Goal: Obtain resource: Download file/media

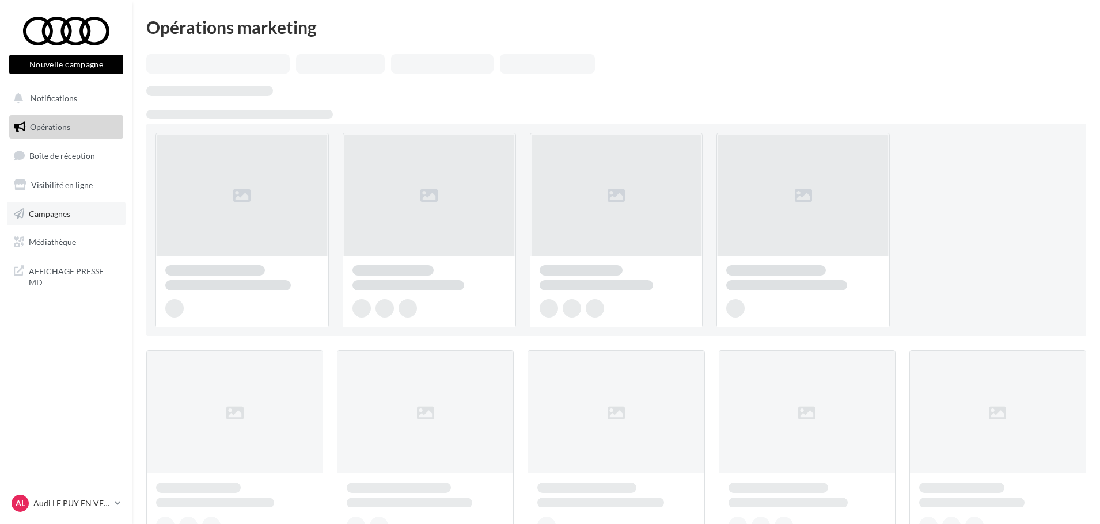
click at [59, 214] on span "Campagnes" at bounding box center [49, 213] width 41 height 10
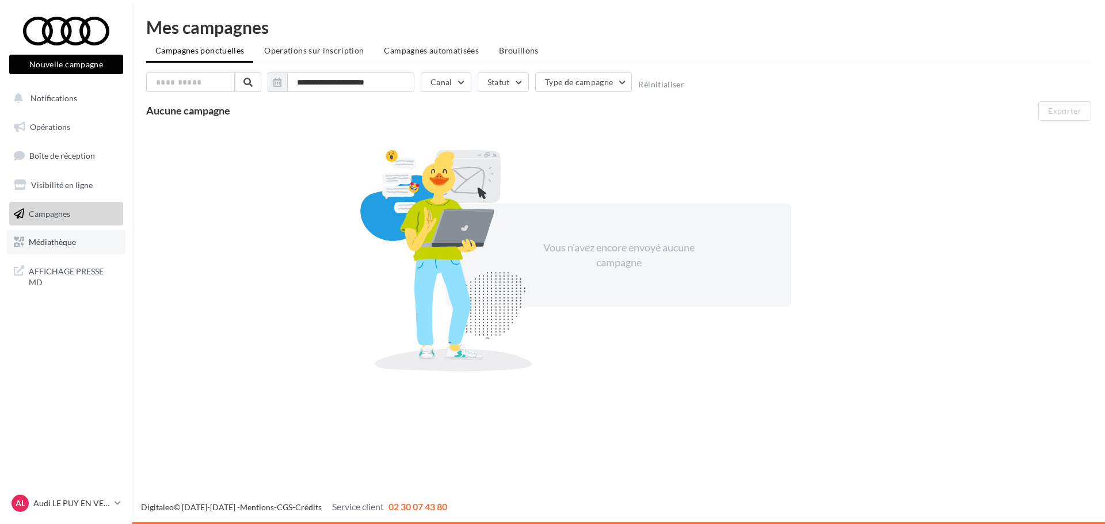
click at [58, 242] on span "Médiathèque" at bounding box center [52, 242] width 47 height 10
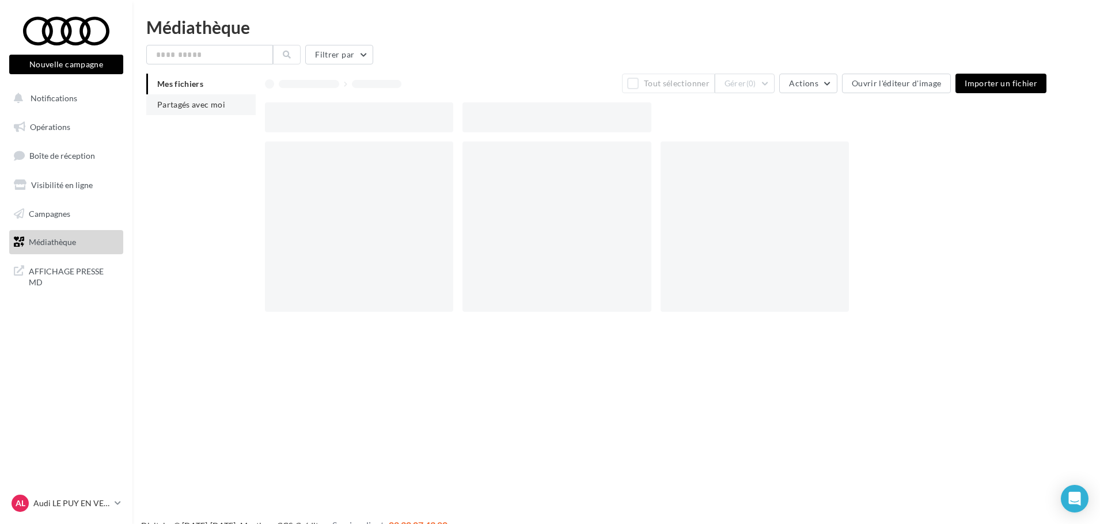
click at [190, 105] on span "Partagés avec moi" at bounding box center [191, 105] width 68 height 10
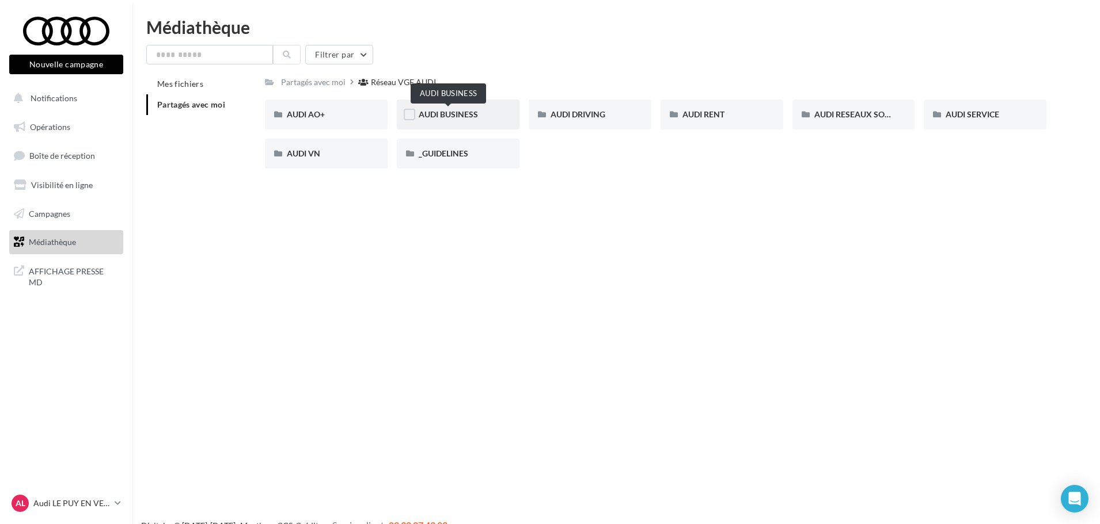
click at [475, 114] on span "AUDI BUSINESS" at bounding box center [448, 114] width 59 height 10
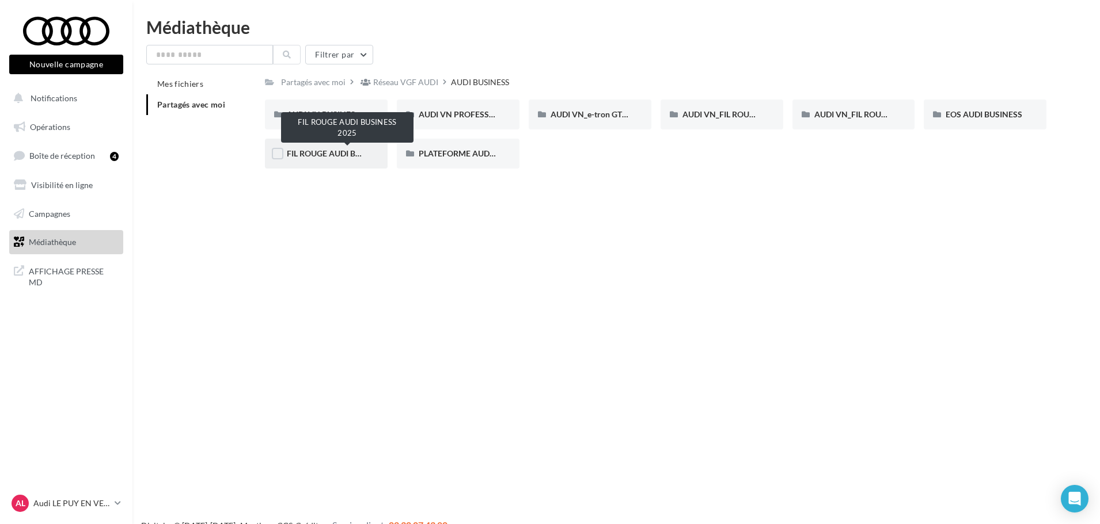
click at [300, 157] on span "FIL ROUGE AUDI BUSINESS 2025" at bounding box center [347, 154] width 121 height 10
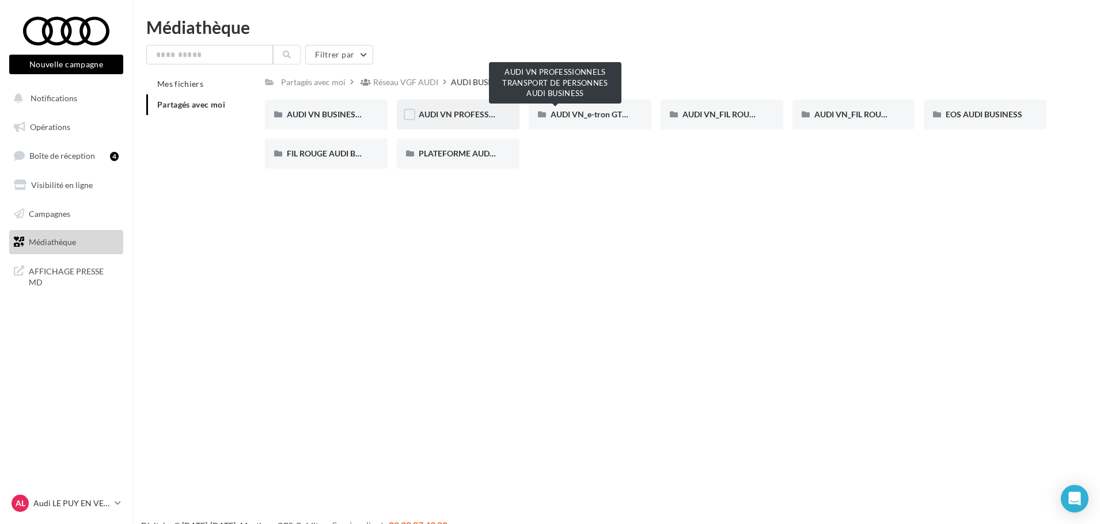
click at [458, 116] on span "AUDI VN PROFESSIONNELS TRANSPORT DE PERSONNES AUDI BUSINESS" at bounding box center [557, 114] width 277 height 10
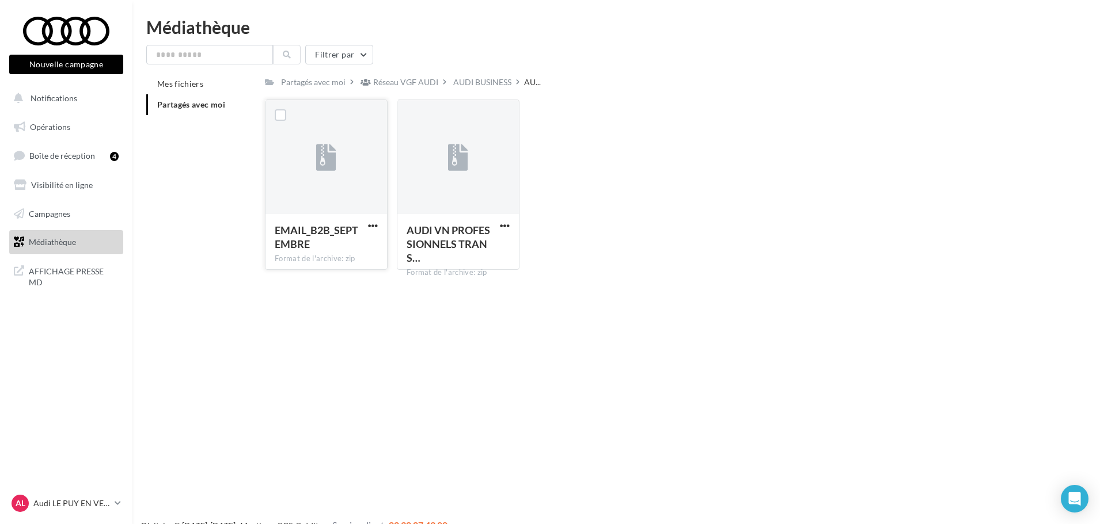
click at [300, 240] on span "EMAIL_B2B_SEPTEMBRE" at bounding box center [316, 237] width 83 height 26
click at [320, 237] on span "EMAIL_B2B_SEPTEMBRE" at bounding box center [316, 237] width 83 height 26
click at [316, 175] on div at bounding box center [326, 158] width 20 height 38
click at [375, 225] on span "button" at bounding box center [373, 226] width 10 height 10
click at [329, 242] on button "Télécharger" at bounding box center [322, 249] width 115 height 30
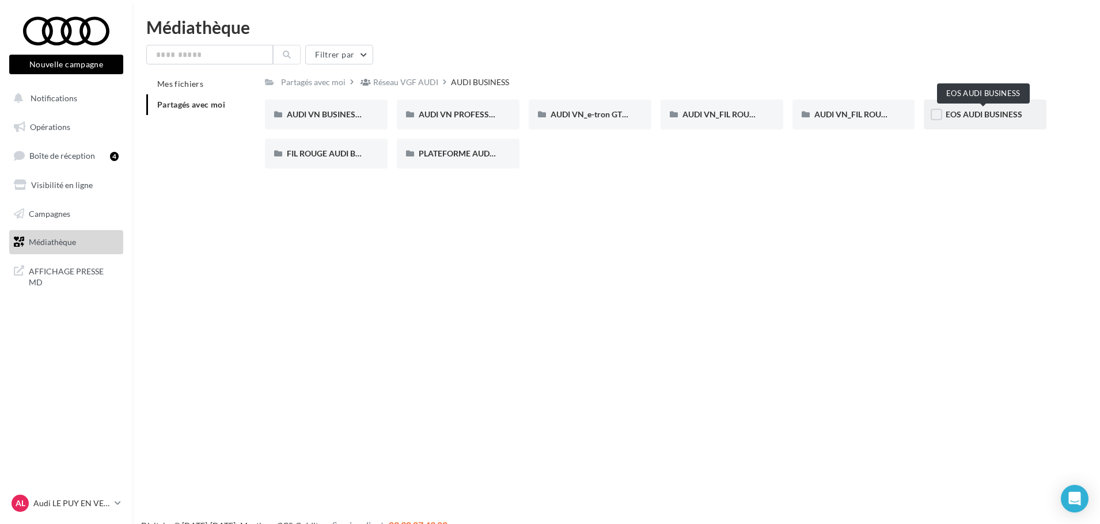
click at [967, 111] on span "EOS AUDI BUSINESS" at bounding box center [983, 114] width 77 height 10
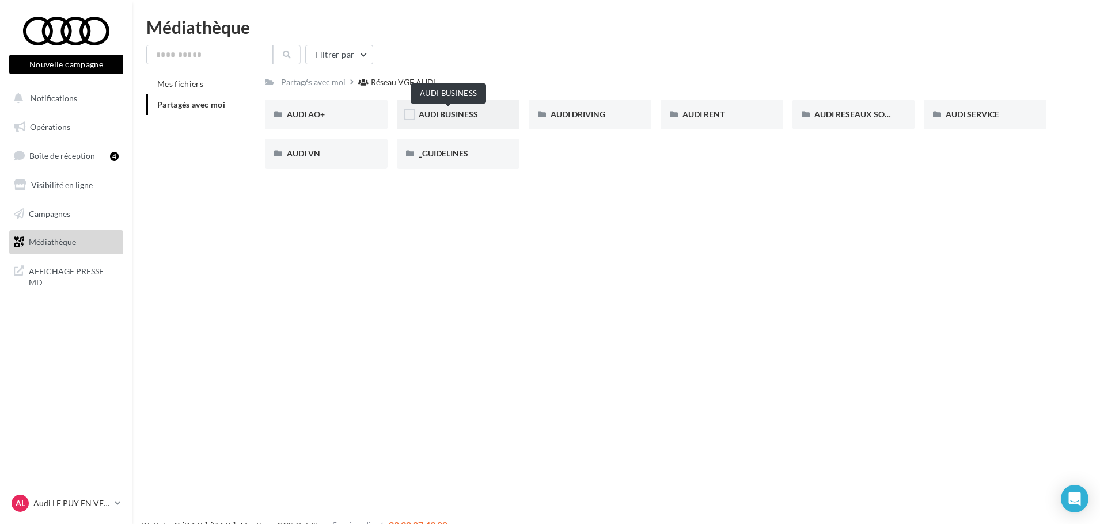
click at [463, 113] on span "AUDI BUSINESS" at bounding box center [448, 114] width 59 height 10
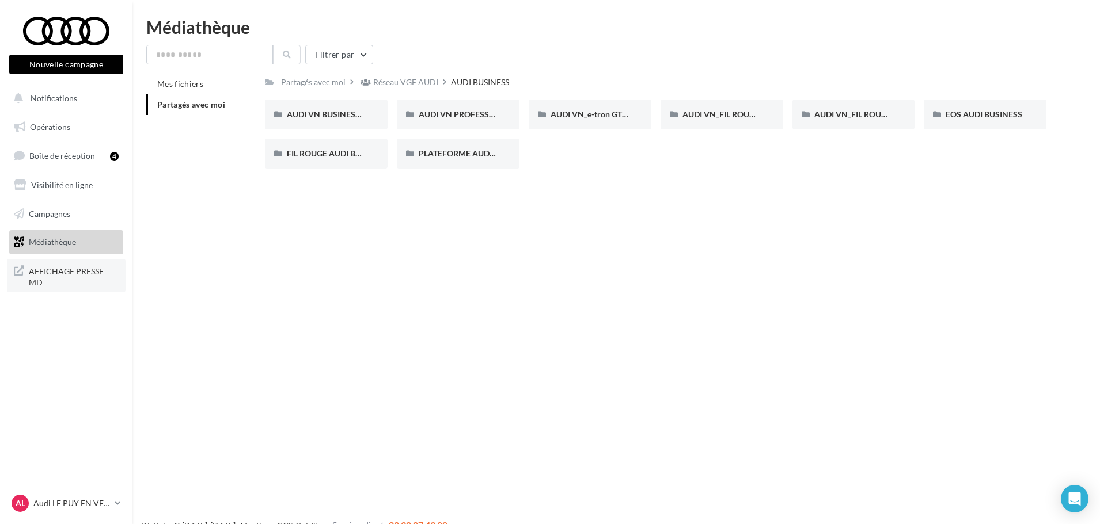
click at [41, 271] on span "AFFICHAGE PRESSE MD" at bounding box center [74, 276] width 90 height 25
click at [62, 106] on button "Notifications" at bounding box center [64, 98] width 114 height 24
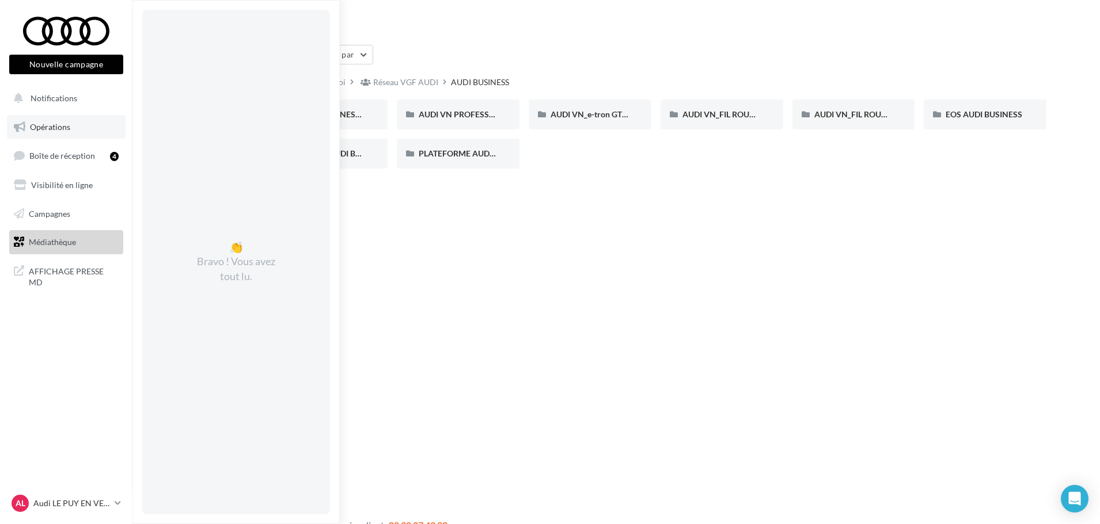
click at [59, 130] on span "Opérations" at bounding box center [50, 127] width 40 height 10
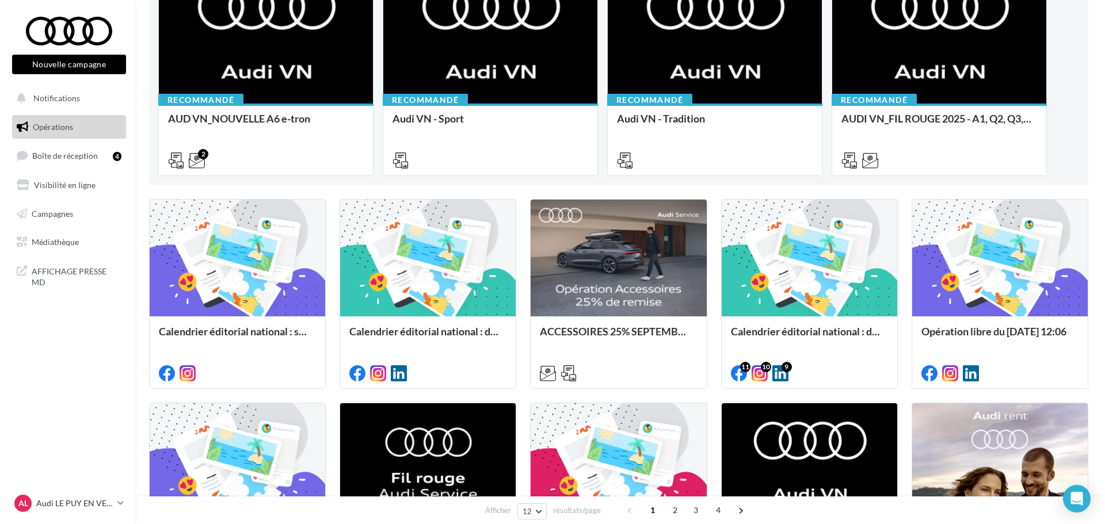
scroll to position [173, 0]
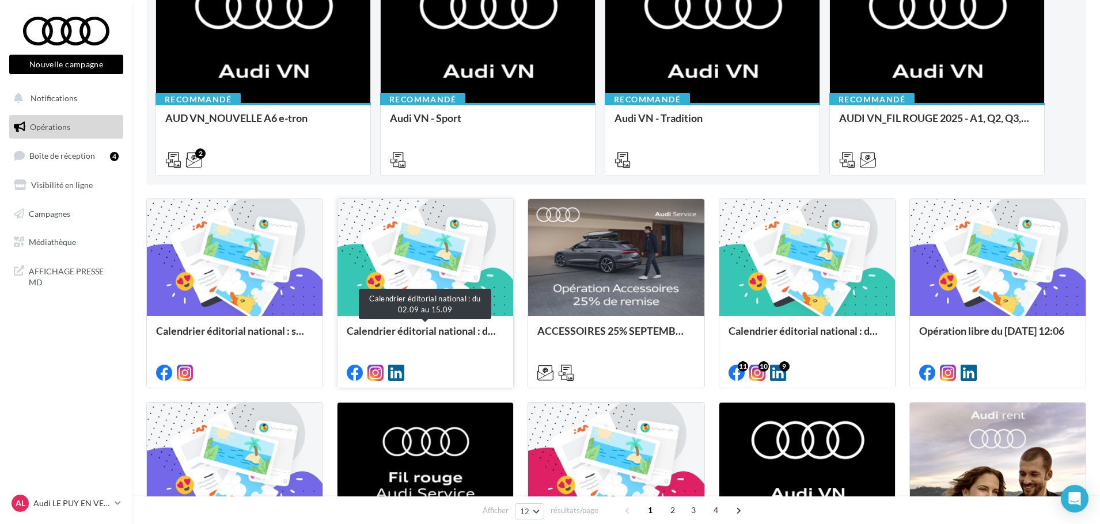
click at [434, 337] on div "Calendrier éditorial national : du 02.09 au 15.09" at bounding box center [425, 336] width 157 height 23
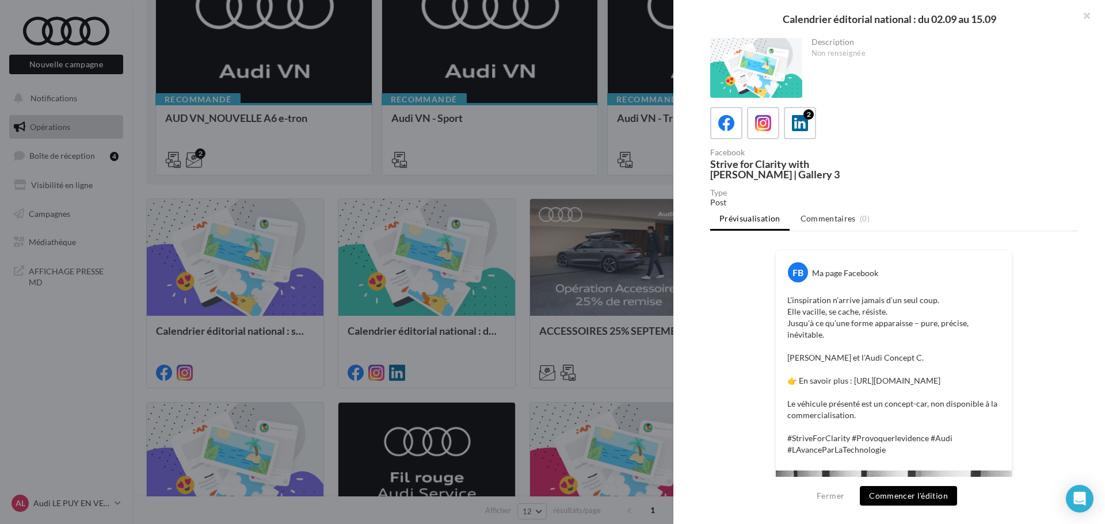
click at [1088, 14] on button "button" at bounding box center [1082, 17] width 46 height 35
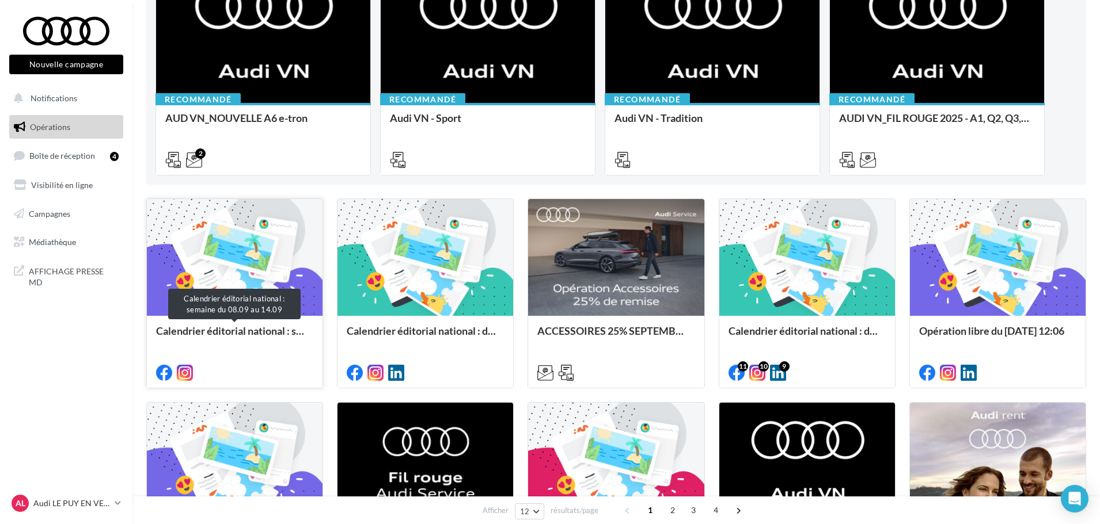
click at [284, 334] on div "Calendrier éditorial national : semaine du 08.09 au 14.09" at bounding box center [234, 336] width 157 height 23
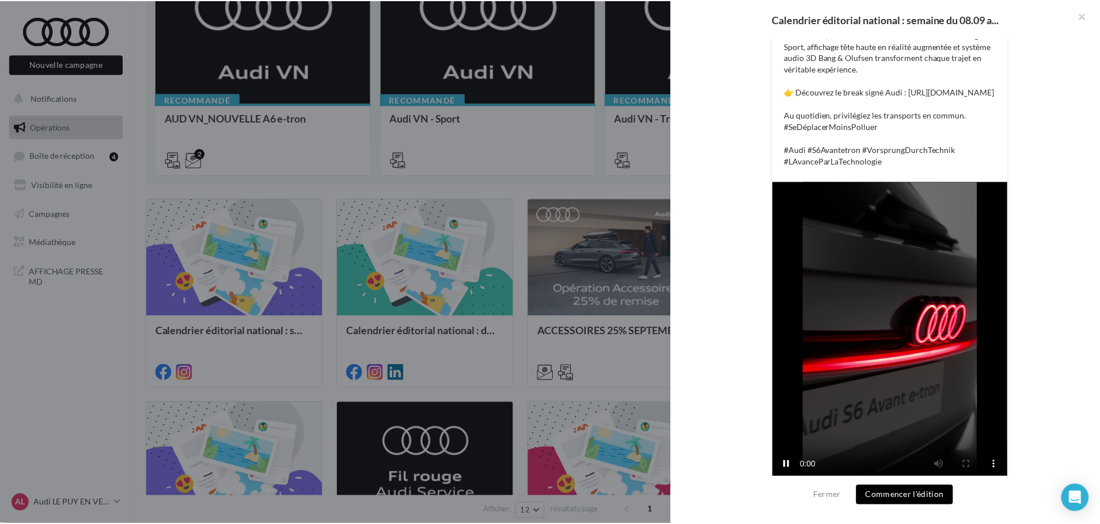
scroll to position [403, 0]
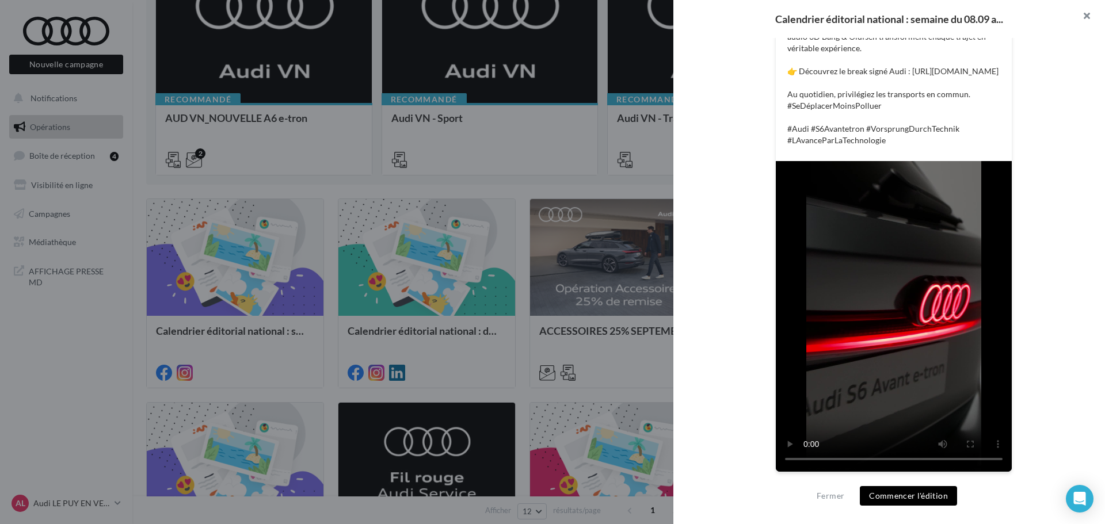
click at [1083, 15] on button "button" at bounding box center [1082, 17] width 46 height 35
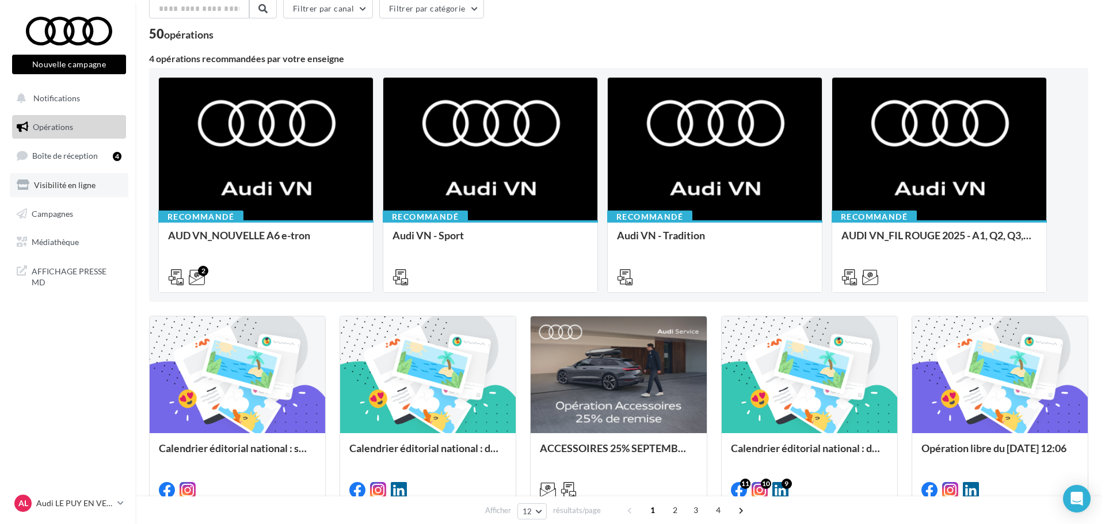
scroll to position [0, 0]
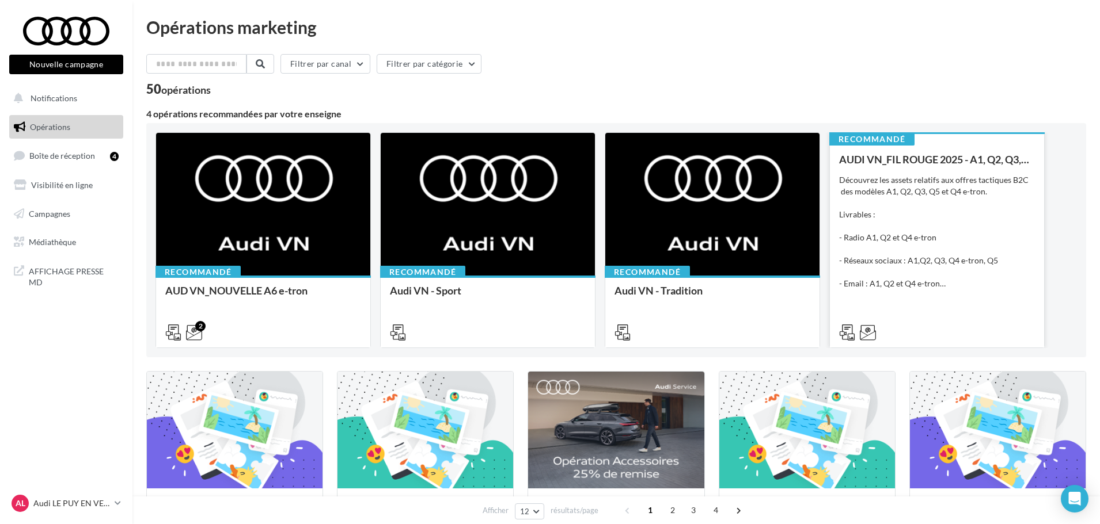
click at [945, 291] on div "AUDI VN_FIL ROUGE 2025 - A1, Q2, Q3, Q5 et Q4 e-tron Découvrez les assets relat…" at bounding box center [937, 246] width 196 height 184
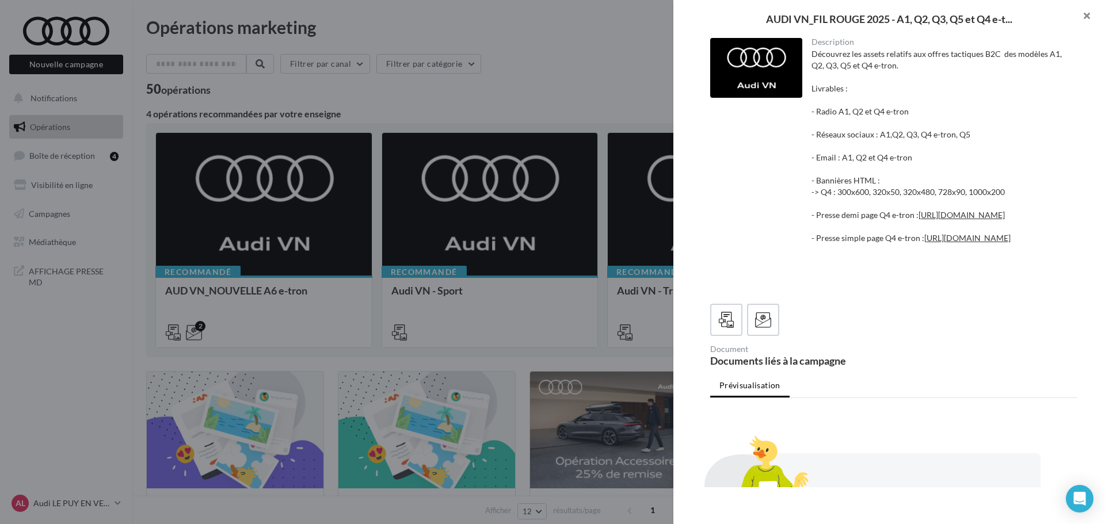
click at [1093, 16] on button "button" at bounding box center [1082, 17] width 46 height 35
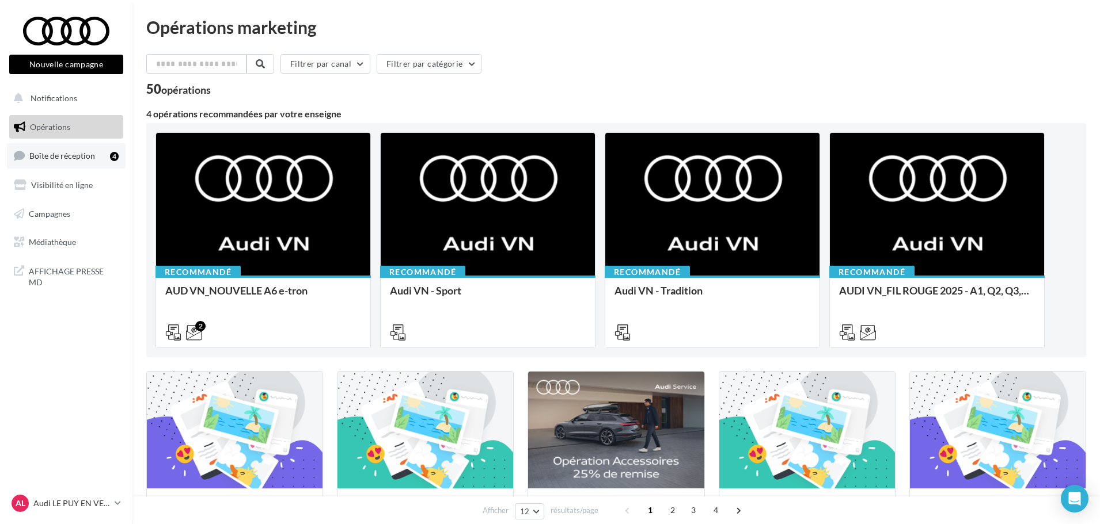
click at [67, 149] on link "Boîte de réception 4" at bounding box center [66, 155] width 119 height 25
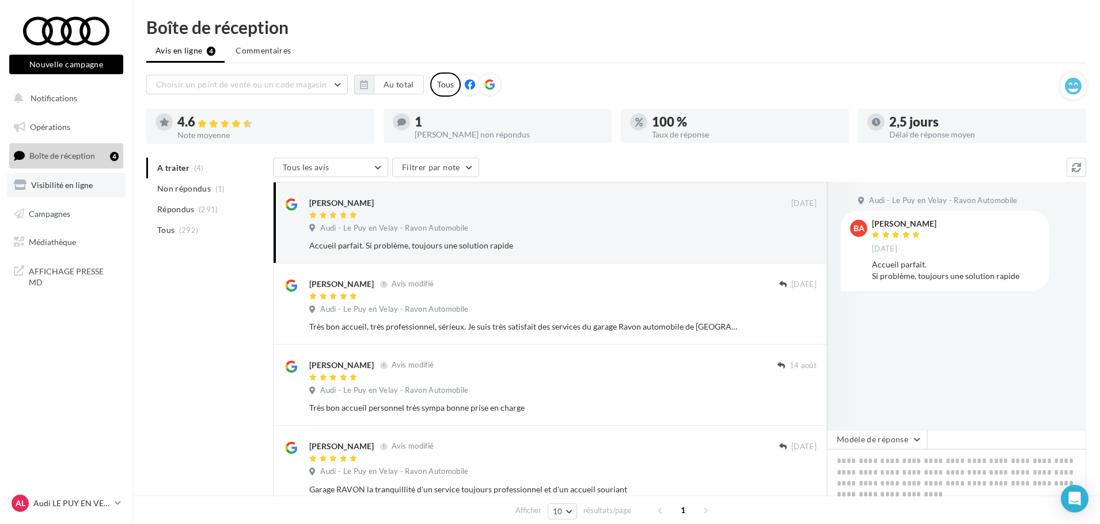
click at [59, 188] on span "Visibilité en ligne" at bounding box center [62, 185] width 62 height 10
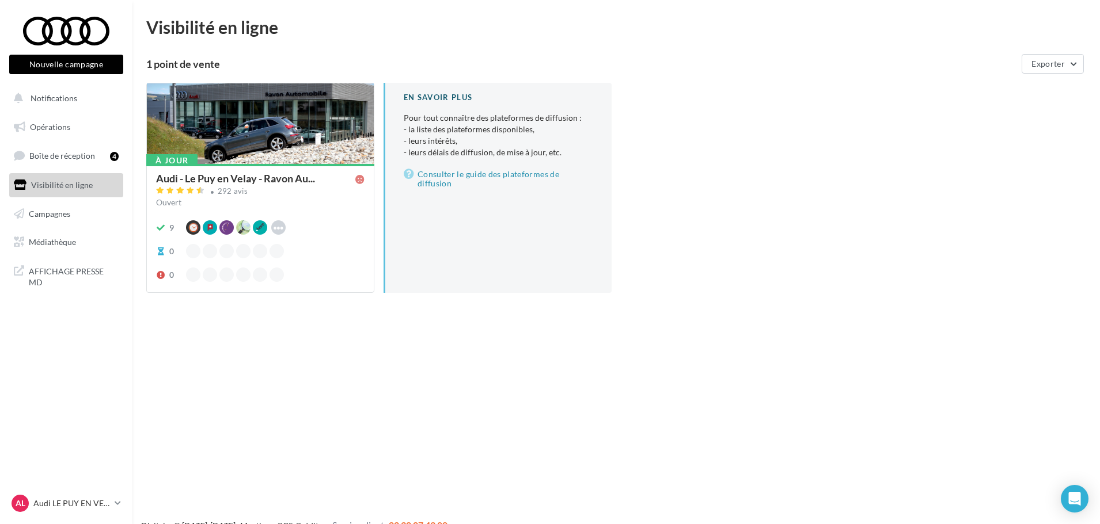
click at [61, 211] on span "Campagnes" at bounding box center [49, 213] width 41 height 10
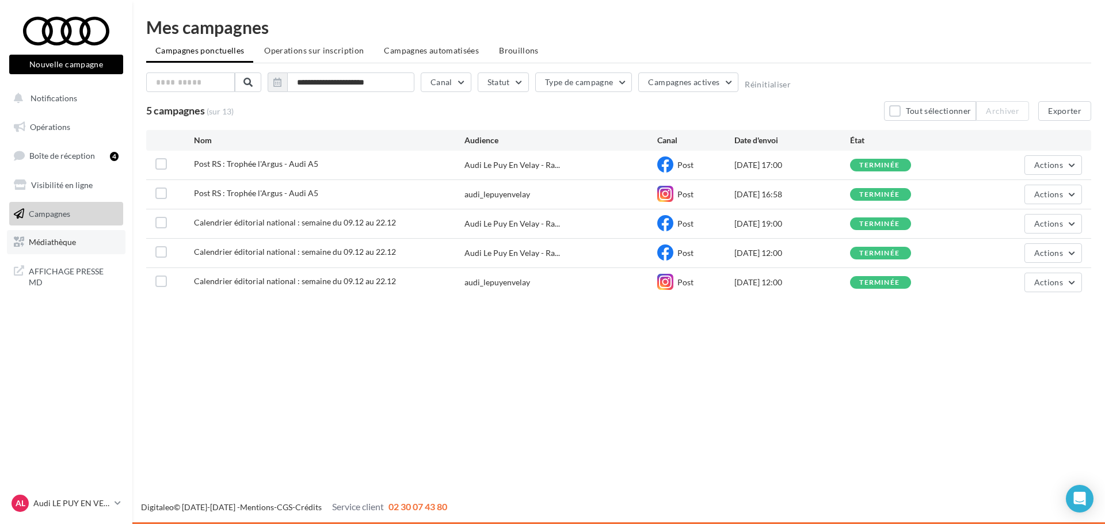
click at [56, 240] on span "Médiathèque" at bounding box center [52, 242] width 47 height 10
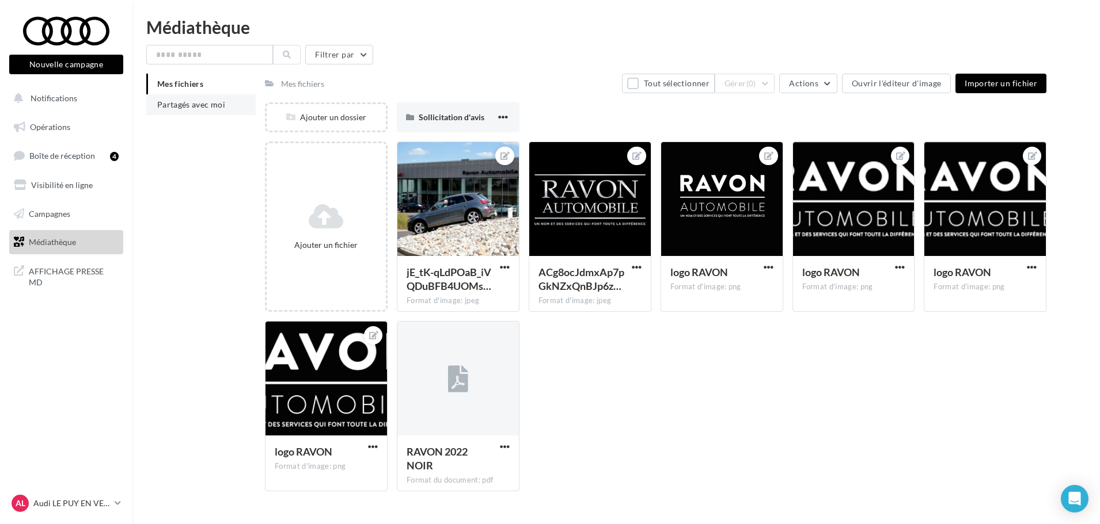
click at [196, 105] on span "Partagés avec moi" at bounding box center [191, 105] width 68 height 10
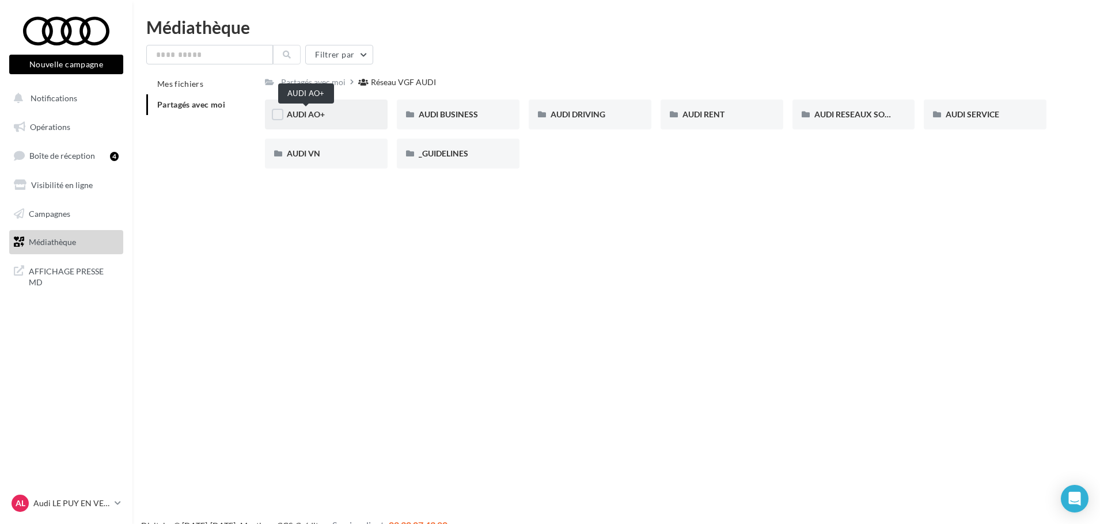
click at [323, 110] on span "AUDI AO+" at bounding box center [306, 114] width 38 height 10
click at [858, 121] on div "AUDI RESEAUX SOCIAUX" at bounding box center [853, 115] width 123 height 30
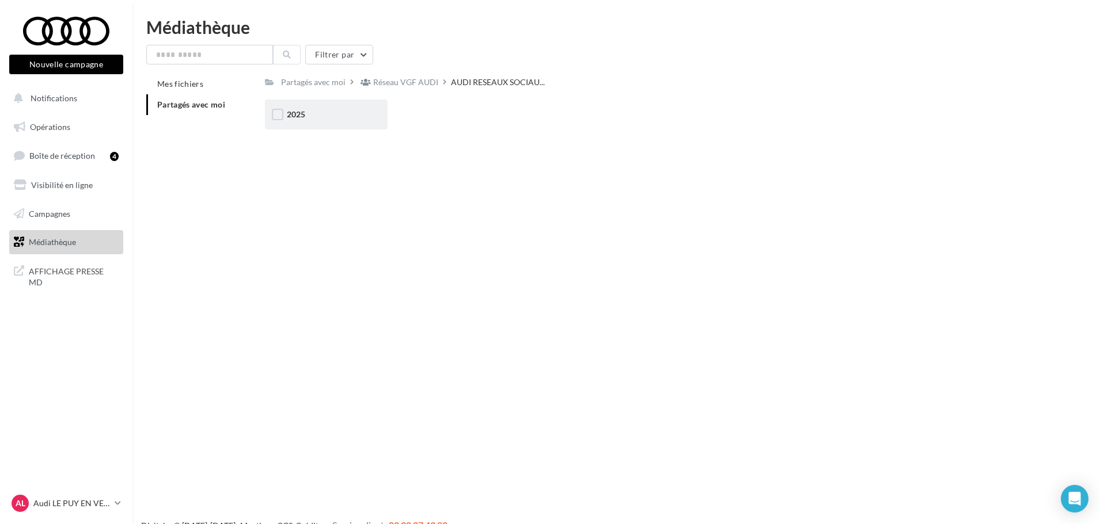
click at [353, 106] on div "2025" at bounding box center [326, 115] width 123 height 30
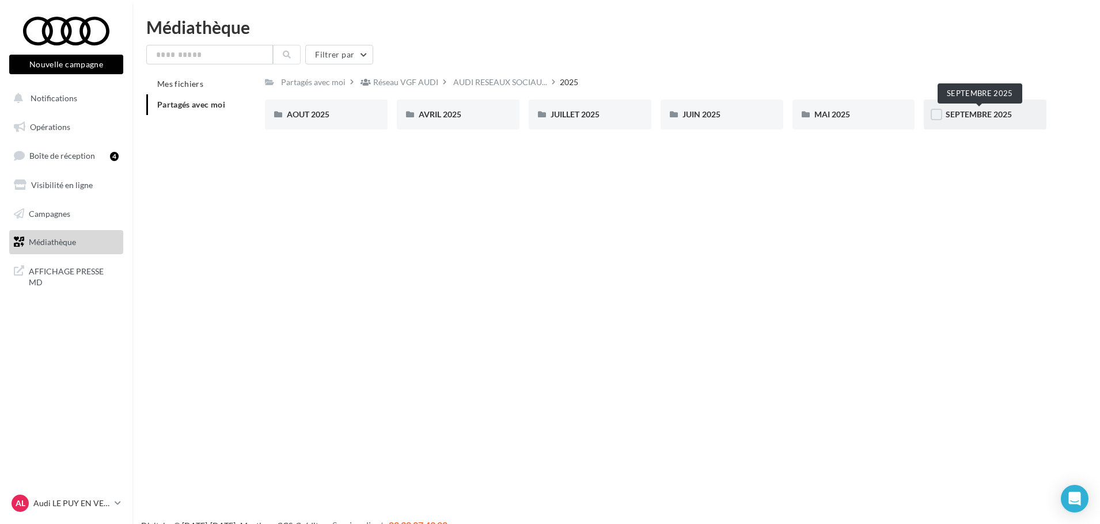
click at [987, 115] on span "SEPTEMBRE 2025" at bounding box center [978, 114] width 66 height 10
click at [603, 108] on div "EOS Q3 Sportback & SB e-Hybrid" at bounding box center [589, 115] width 123 height 30
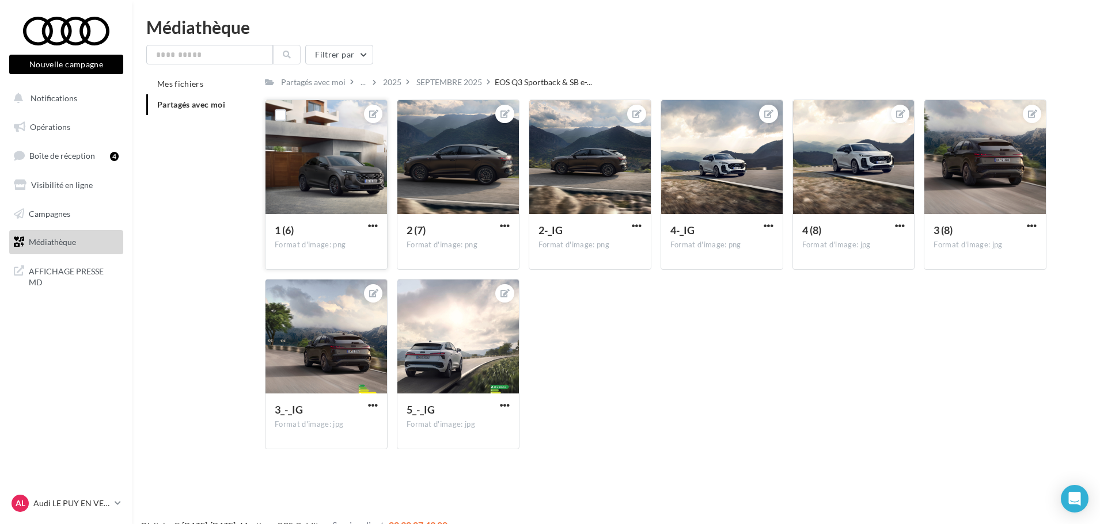
click at [344, 172] on div at bounding box center [325, 157] width 121 height 115
click at [739, 172] on div at bounding box center [721, 157] width 121 height 115
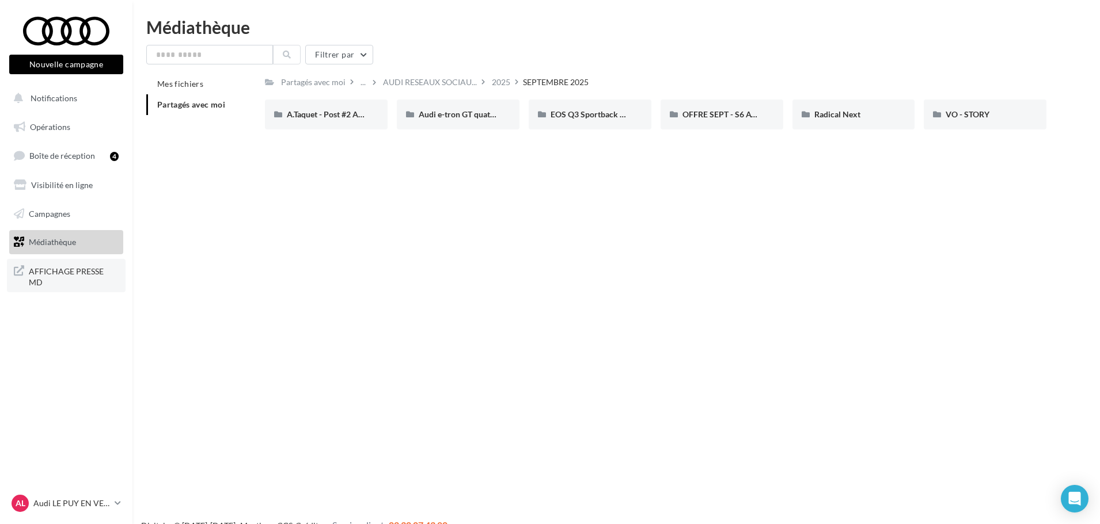
click at [87, 276] on span "AFFICHAGE PRESSE MD" at bounding box center [74, 276] width 90 height 25
click at [200, 56] on input "text" at bounding box center [209, 55] width 127 height 20
type input "**"
click at [289, 56] on icon at bounding box center [287, 55] width 8 height 8
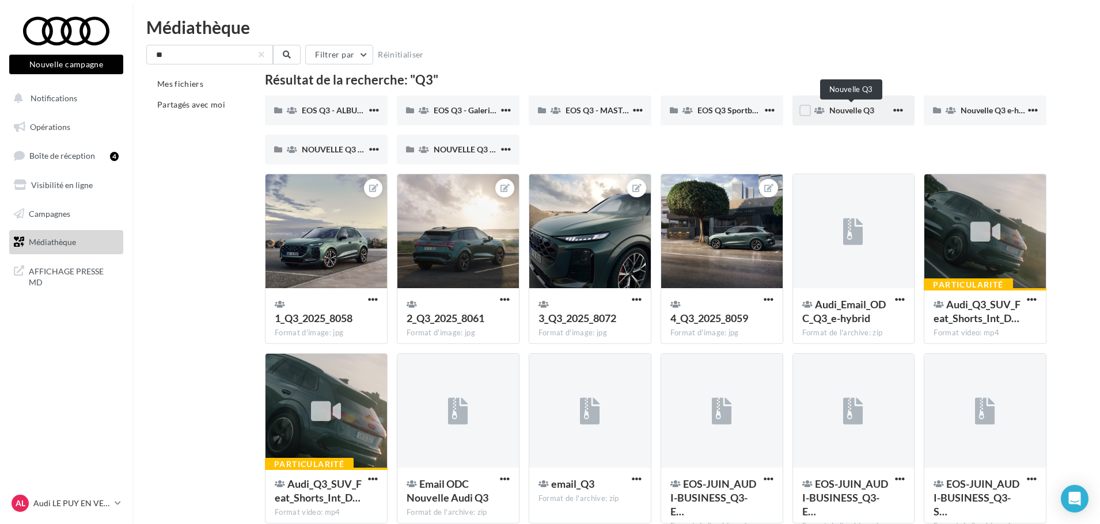
click at [849, 113] on span "Nouvelle Q3" at bounding box center [851, 110] width 45 height 10
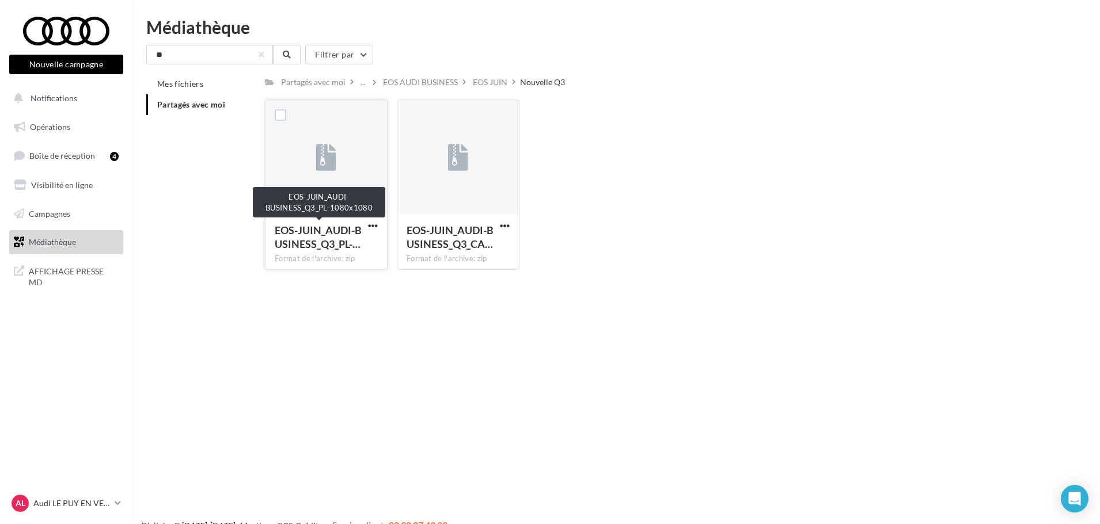
click at [340, 241] on span "EOS-JUIN_AUDI-BUSINESS_Q3_PL-…" at bounding box center [318, 237] width 87 height 26
click at [372, 226] on span "button" at bounding box center [373, 226] width 10 height 10
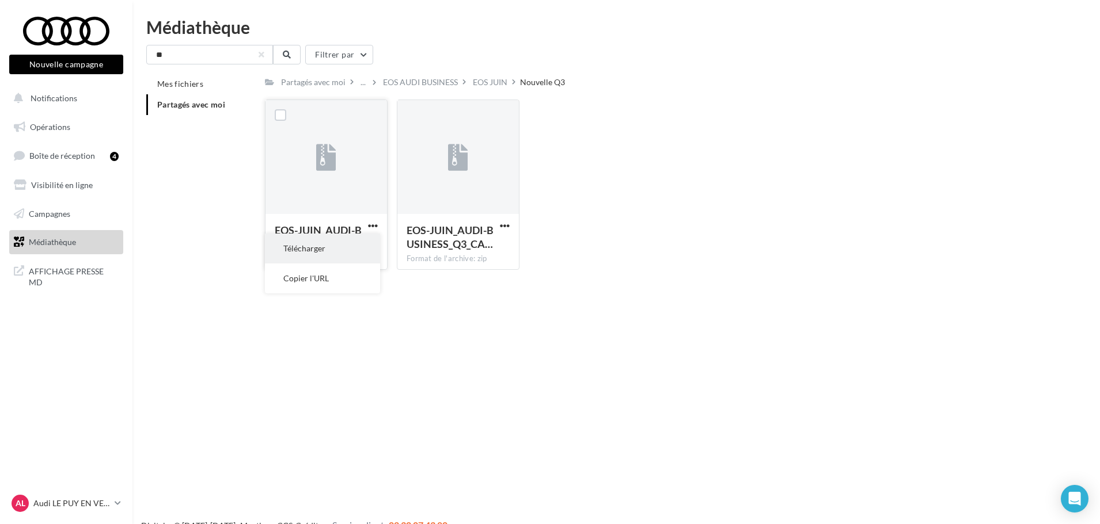
click at [334, 252] on button "Télécharger" at bounding box center [322, 249] width 115 height 30
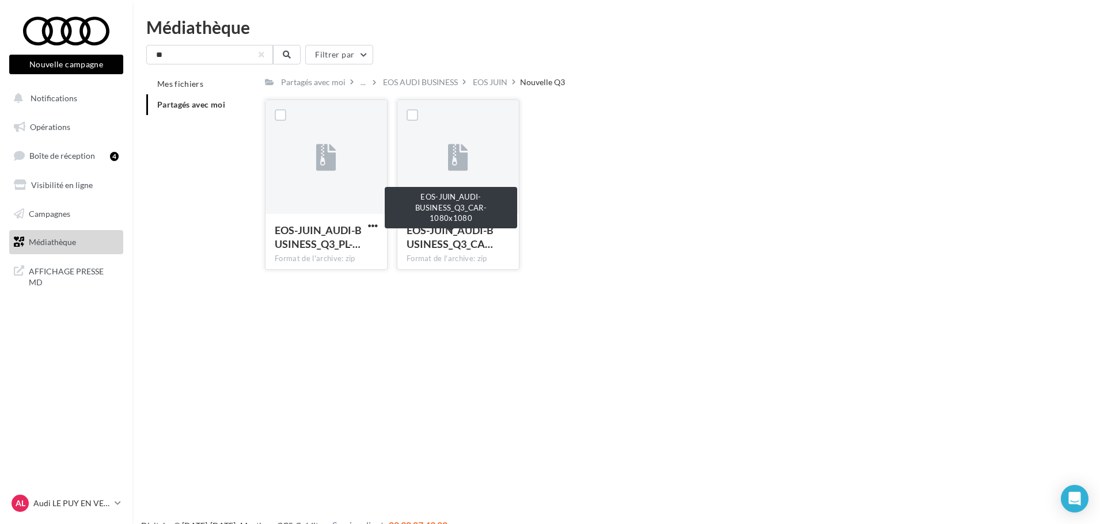
click at [455, 245] on span "EOS-JUIN_AUDI-BUSINESS_Q3_CA…" at bounding box center [449, 237] width 87 height 26
click at [503, 226] on span "button" at bounding box center [505, 226] width 10 height 10
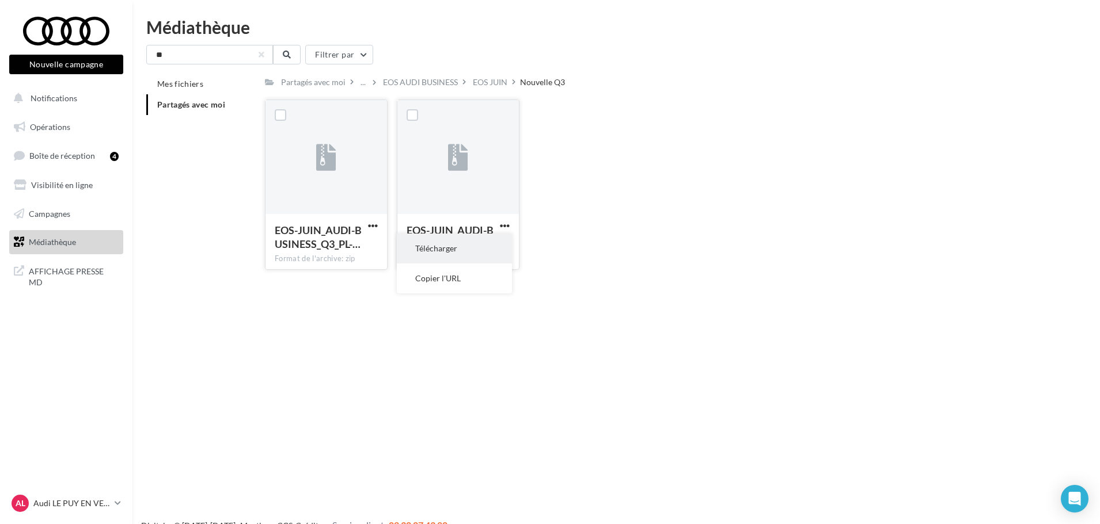
click at [465, 249] on button "Télécharger" at bounding box center [454, 249] width 115 height 30
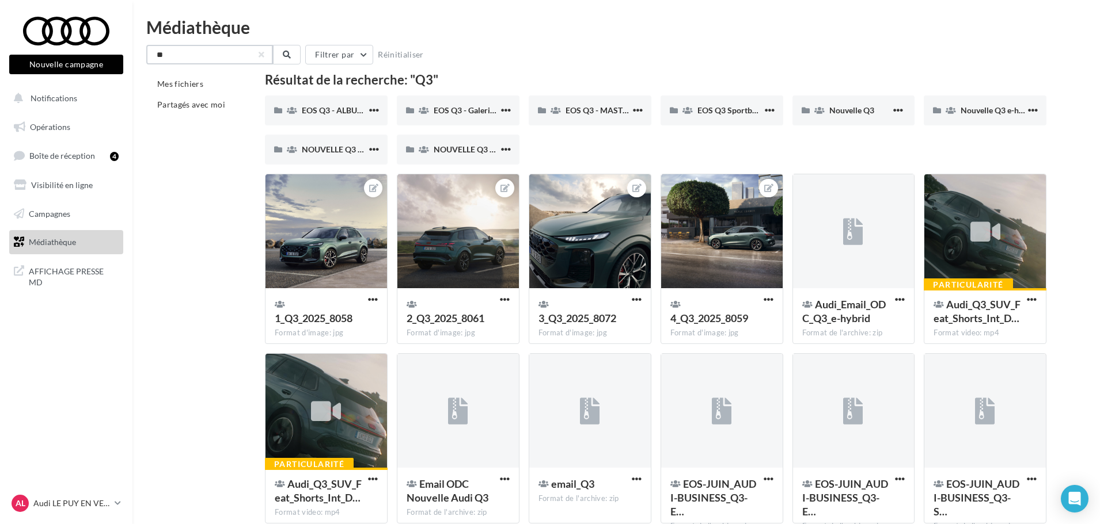
click at [190, 59] on input "**" at bounding box center [209, 55] width 127 height 20
click at [77, 95] on button "Notifications" at bounding box center [64, 98] width 114 height 24
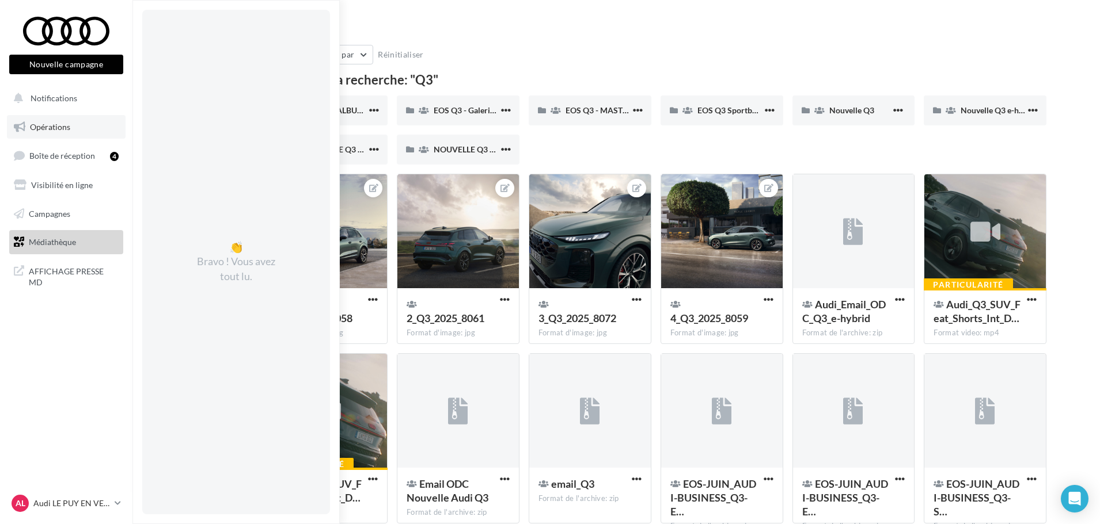
click at [61, 125] on span "Opérations" at bounding box center [50, 127] width 40 height 10
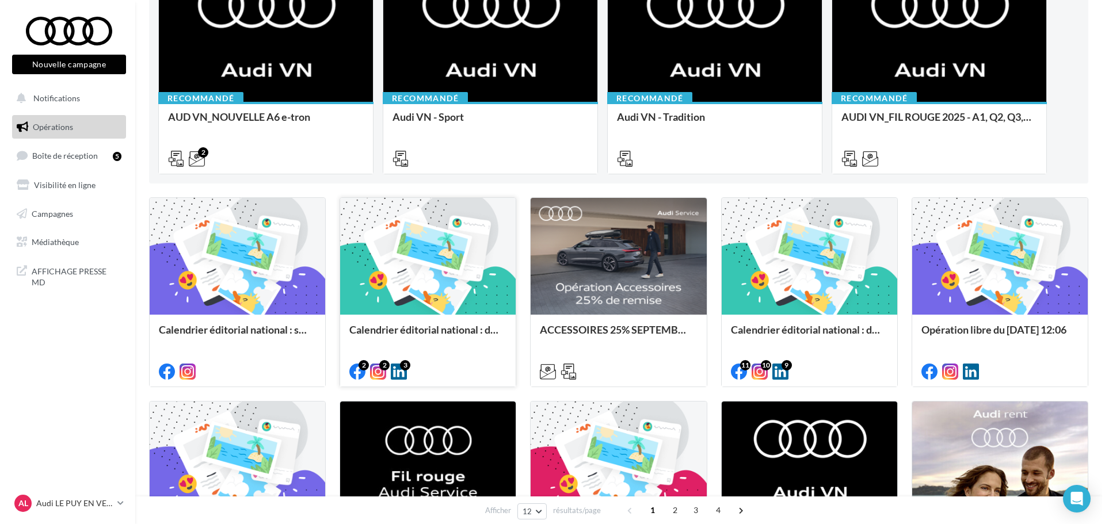
scroll to position [230, 0]
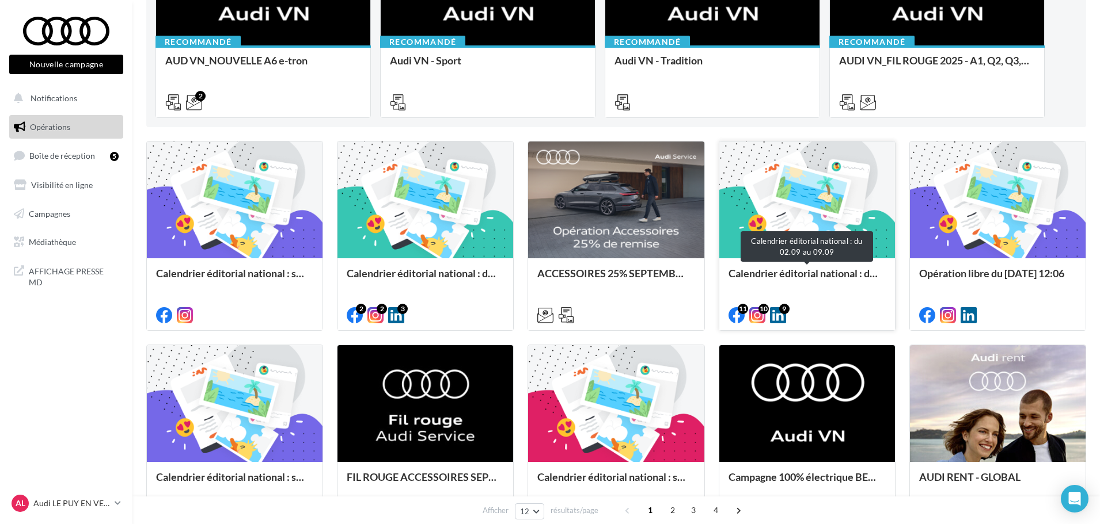
click at [826, 272] on div "Calendrier éditorial national : du 02.09 au 09.09" at bounding box center [806, 279] width 157 height 23
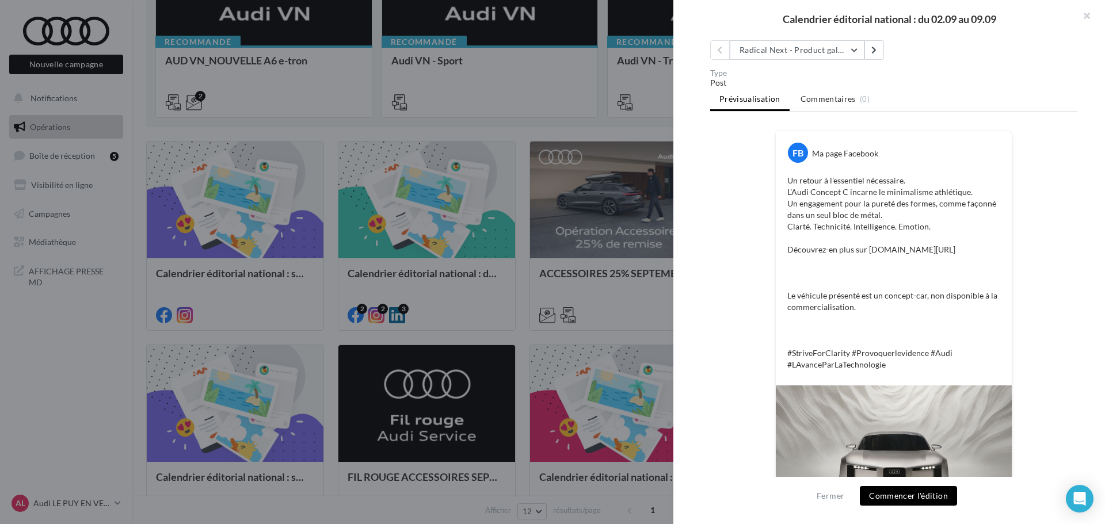
scroll to position [0, 0]
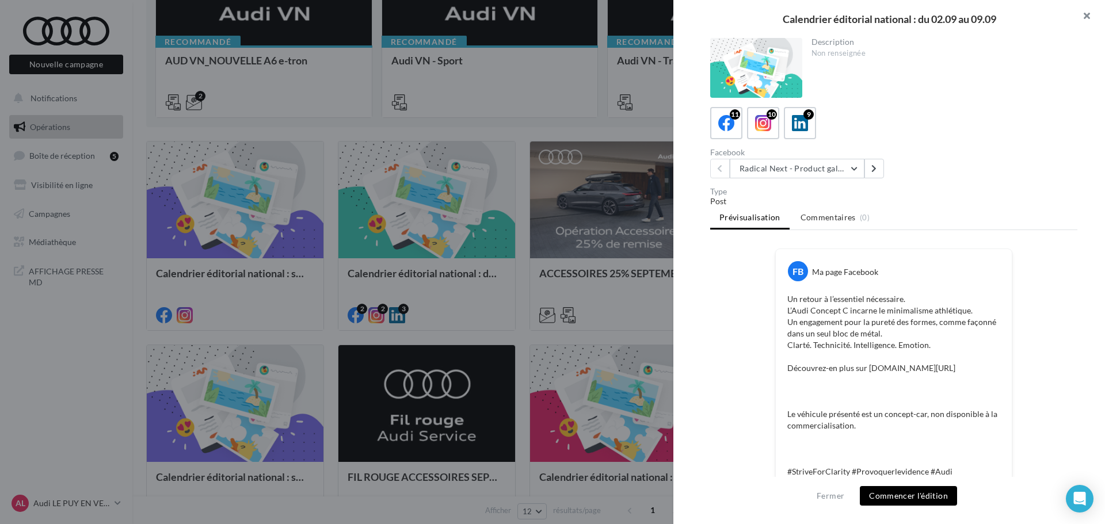
click at [1082, 19] on button "button" at bounding box center [1082, 17] width 46 height 35
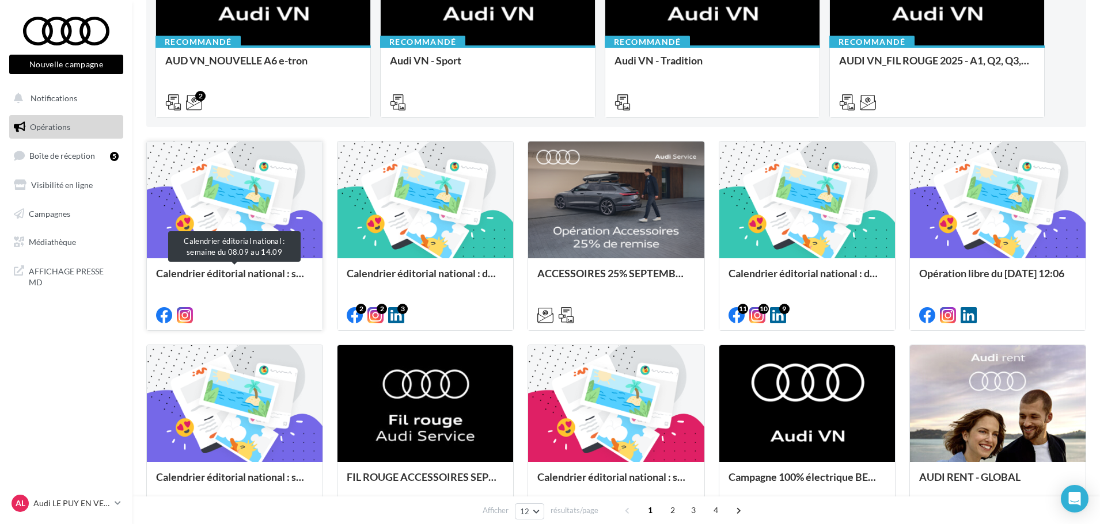
click at [276, 279] on div "Calendrier éditorial national : semaine du 08.09 au 14.09" at bounding box center [234, 279] width 157 height 23
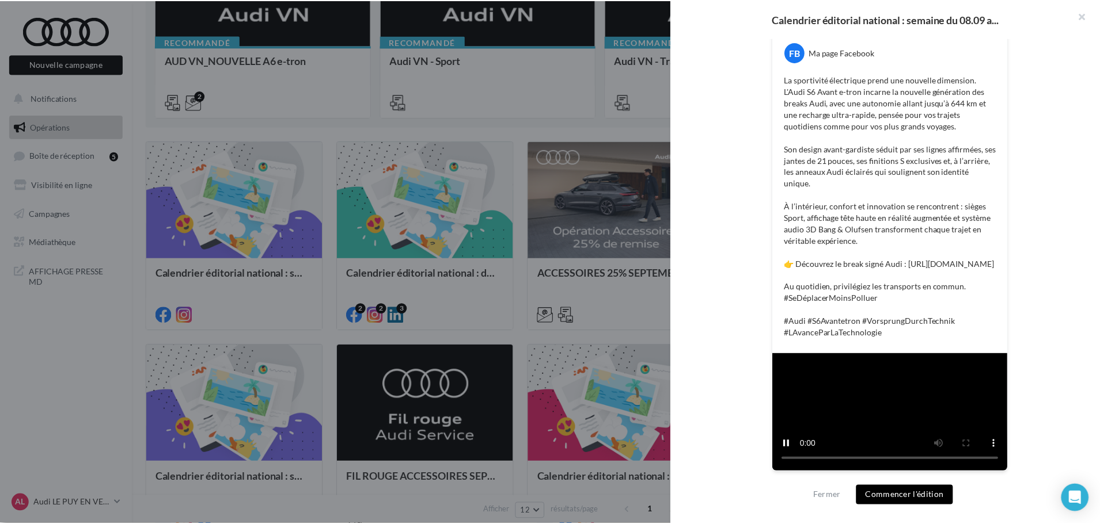
scroll to position [115, 0]
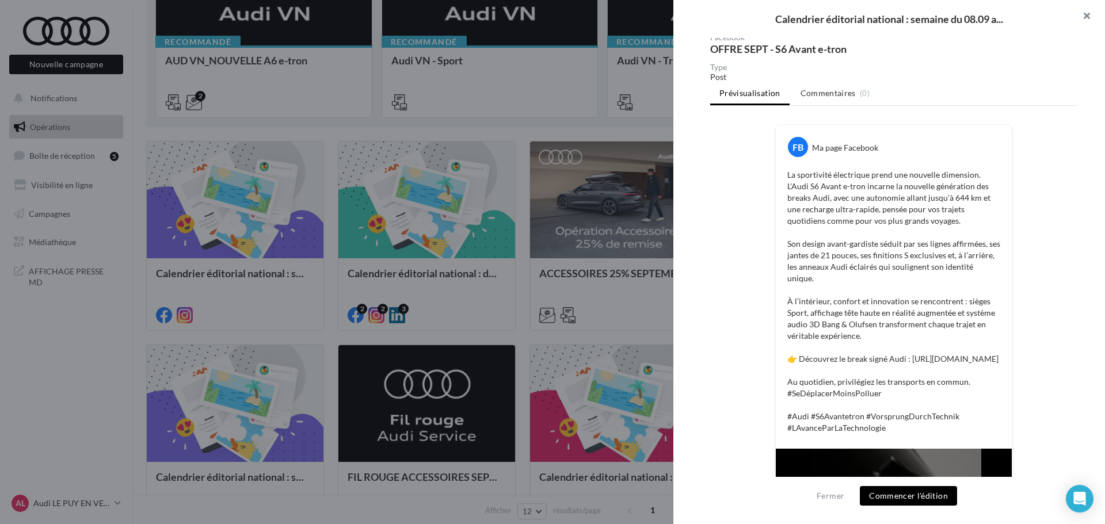
click at [1086, 15] on button "button" at bounding box center [1082, 17] width 46 height 35
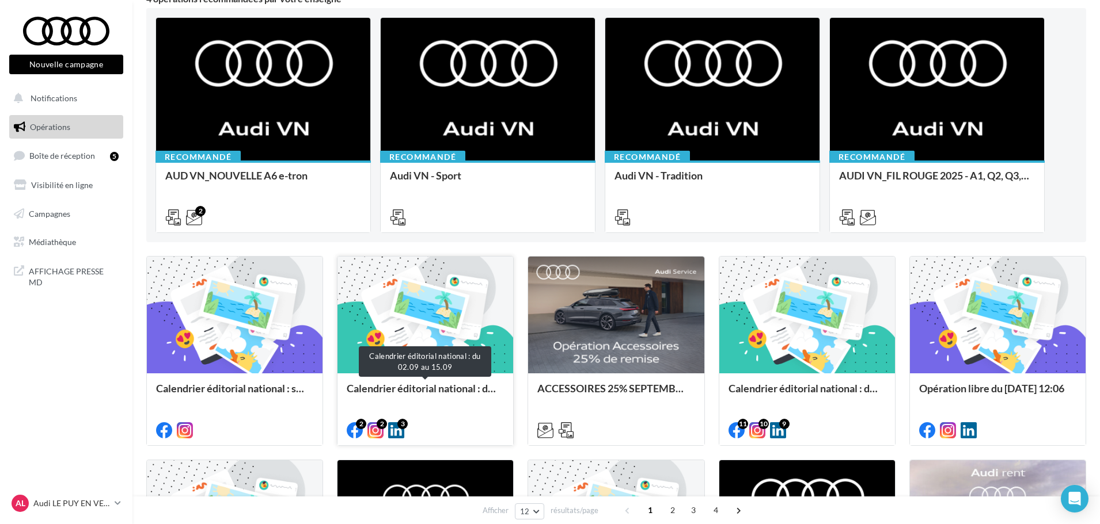
click at [439, 386] on div "Calendrier éditorial national : du 02.09 au 15.09" at bounding box center [425, 394] width 157 height 23
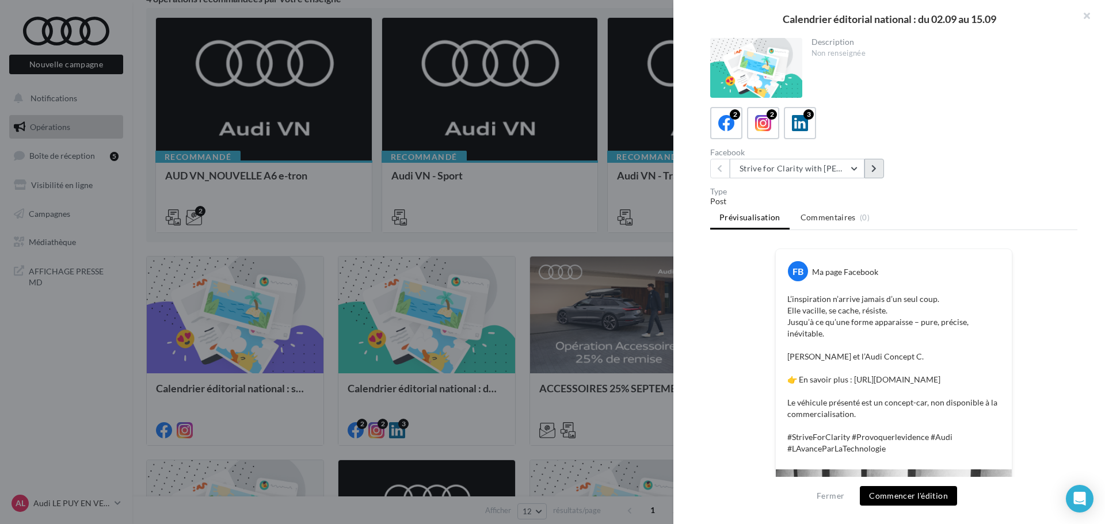
click at [873, 169] on icon at bounding box center [874, 169] width 5 height 8
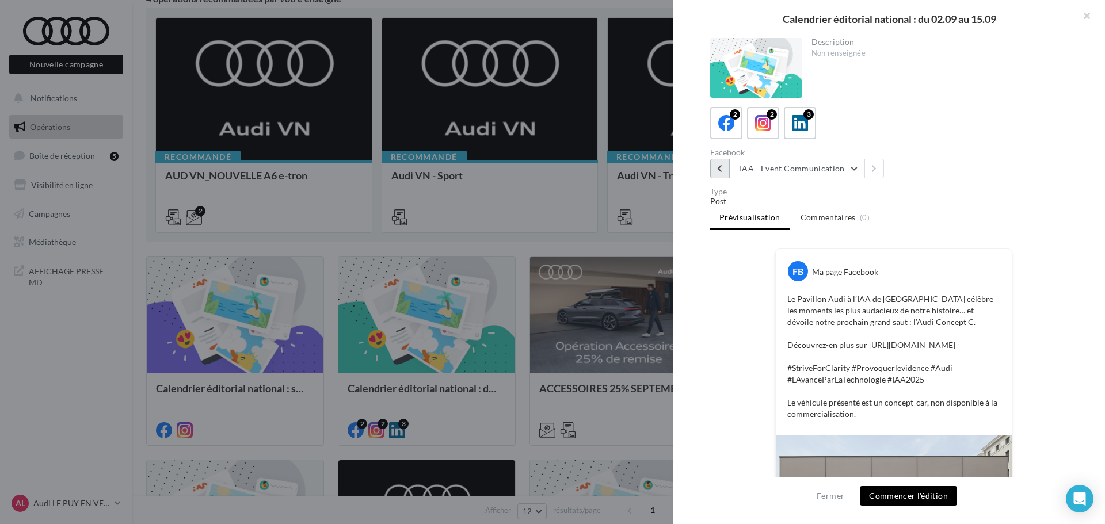
click at [725, 166] on button at bounding box center [720, 169] width 20 height 20
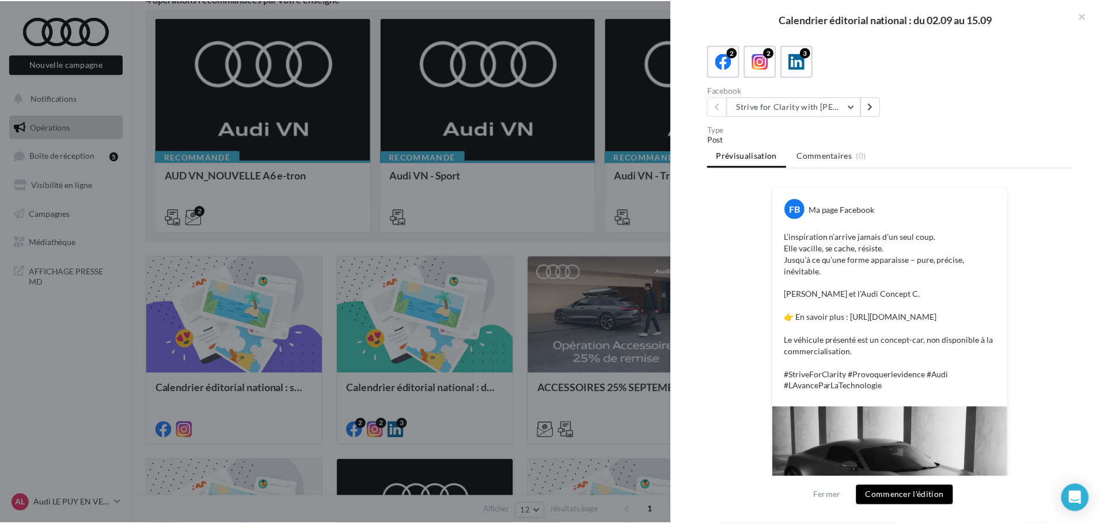
scroll to position [245, 0]
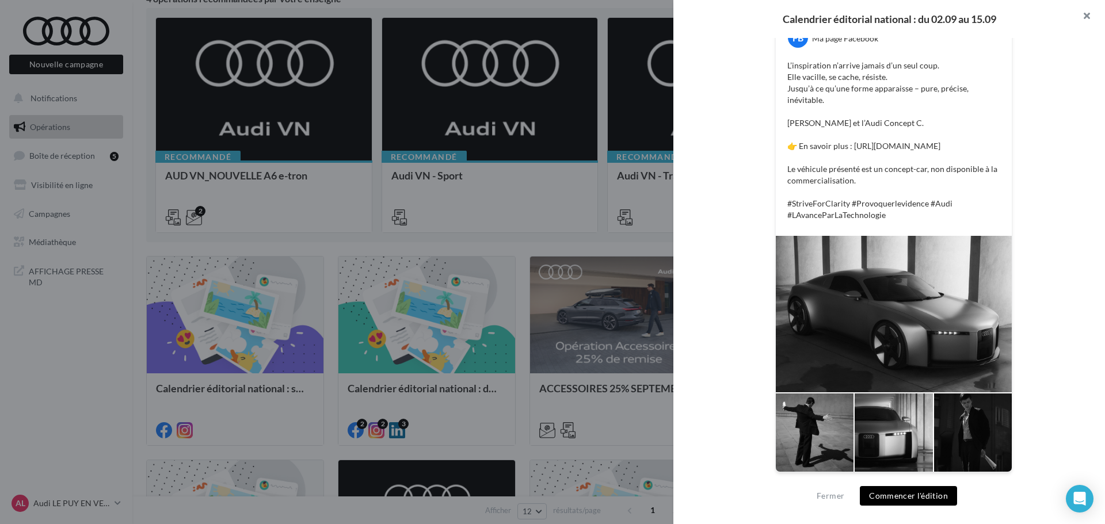
click at [1087, 12] on button "button" at bounding box center [1082, 17] width 46 height 35
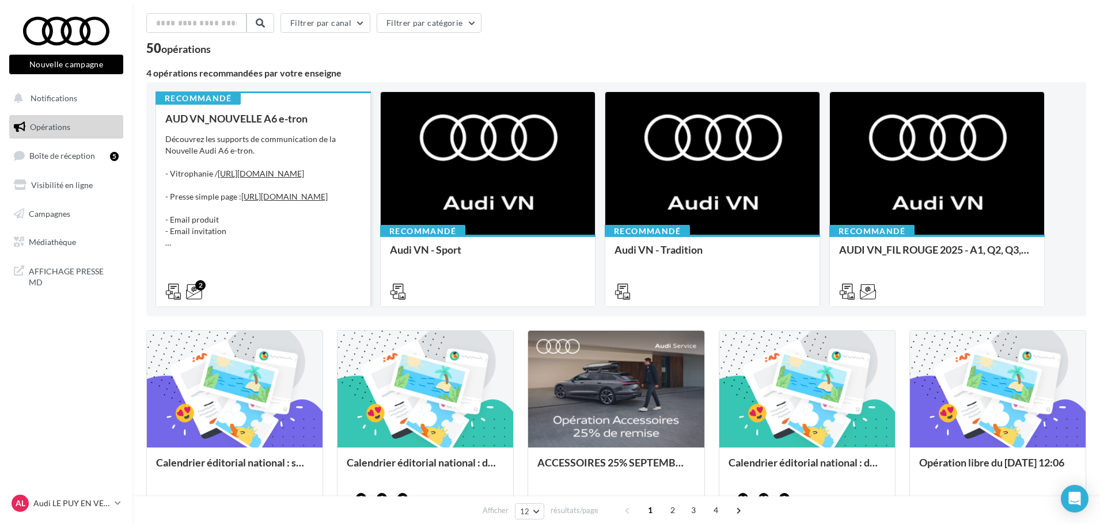
scroll to position [0, 0]
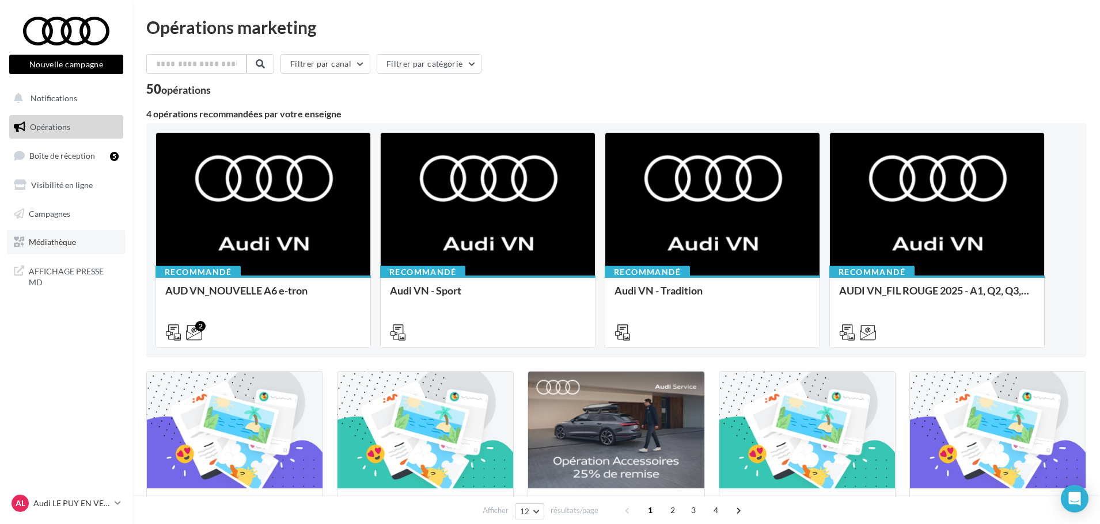
click at [51, 245] on span "Médiathèque" at bounding box center [52, 242] width 47 height 10
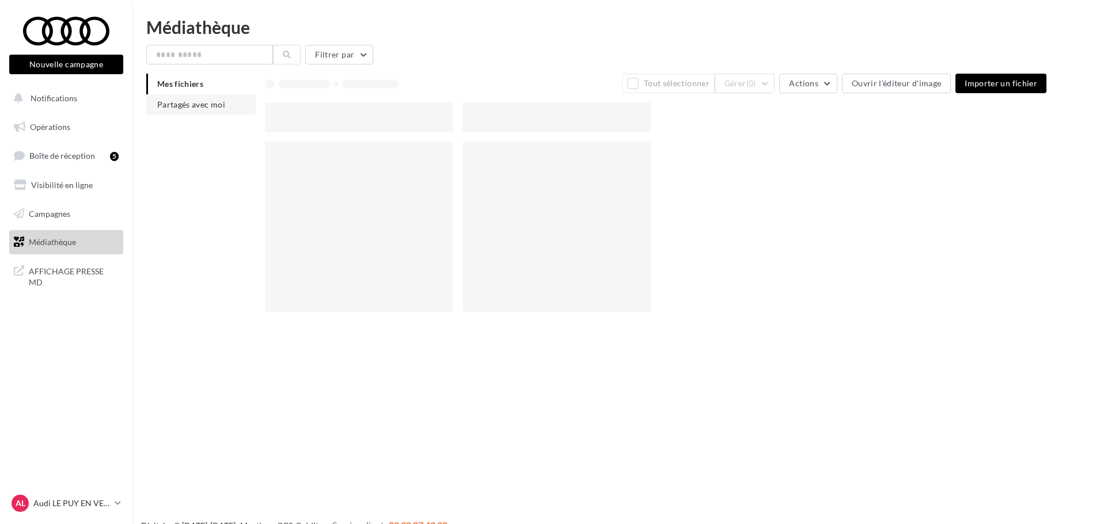
click at [192, 108] on span "Partagés avec moi" at bounding box center [191, 105] width 68 height 10
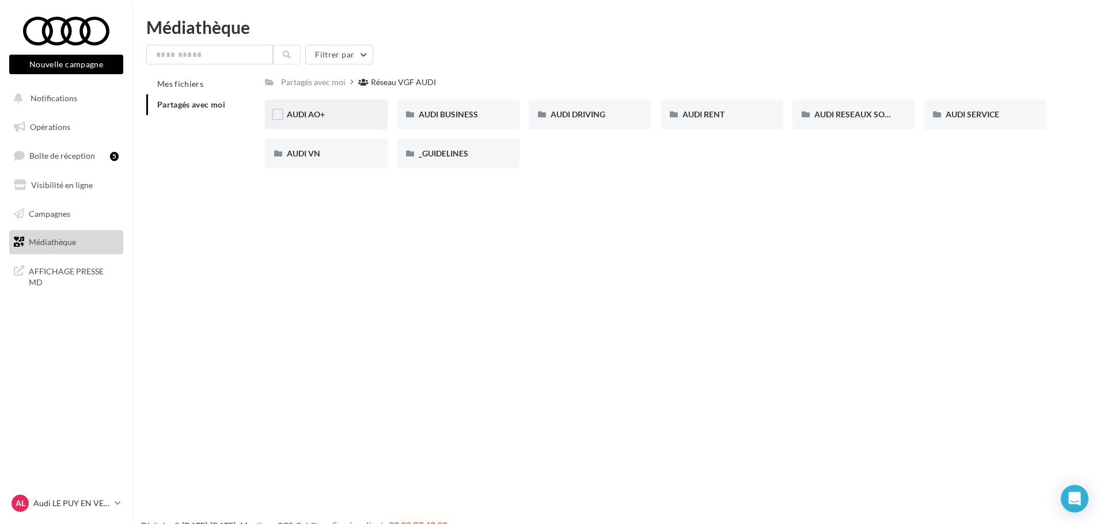
click at [340, 112] on div "AUDI AO+" at bounding box center [326, 115] width 79 height 12
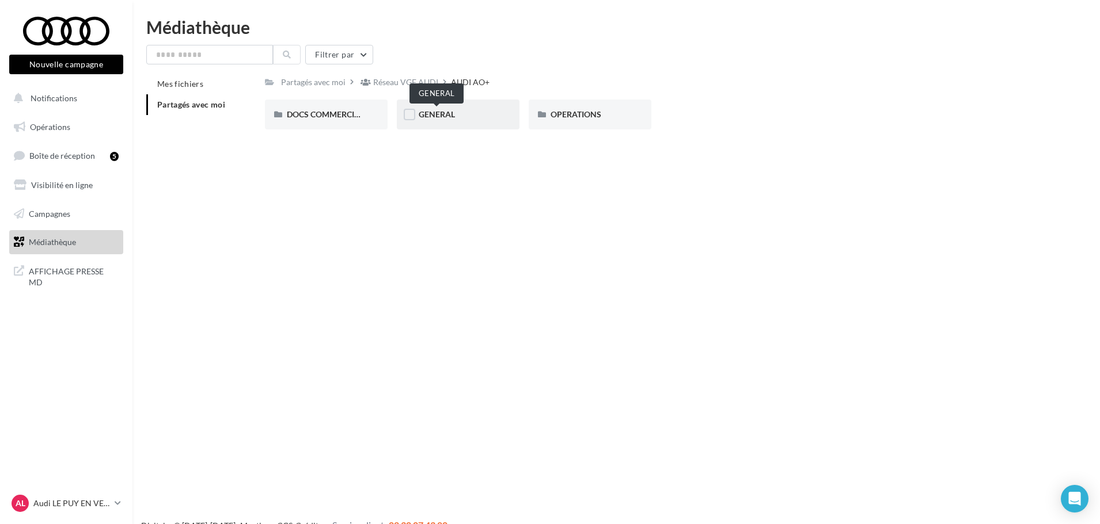
click at [448, 117] on span "GENERAL" at bounding box center [437, 114] width 36 height 10
click at [348, 111] on span "DOCS COMMERCIAUX" at bounding box center [329, 114] width 85 height 10
click at [565, 112] on span "OPERATIONS" at bounding box center [575, 114] width 51 height 10
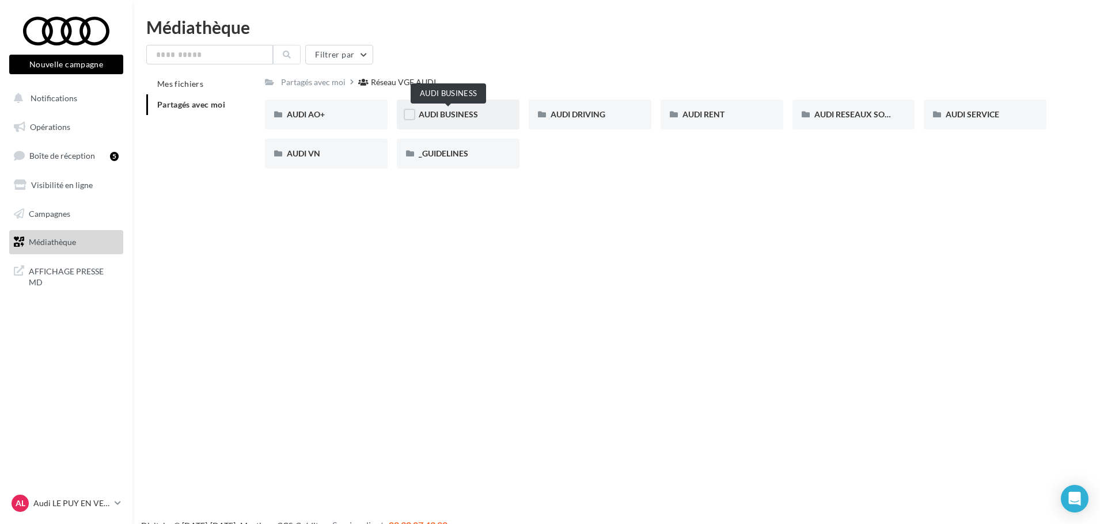
click at [468, 118] on span "AUDI BUSINESS" at bounding box center [448, 114] width 59 height 10
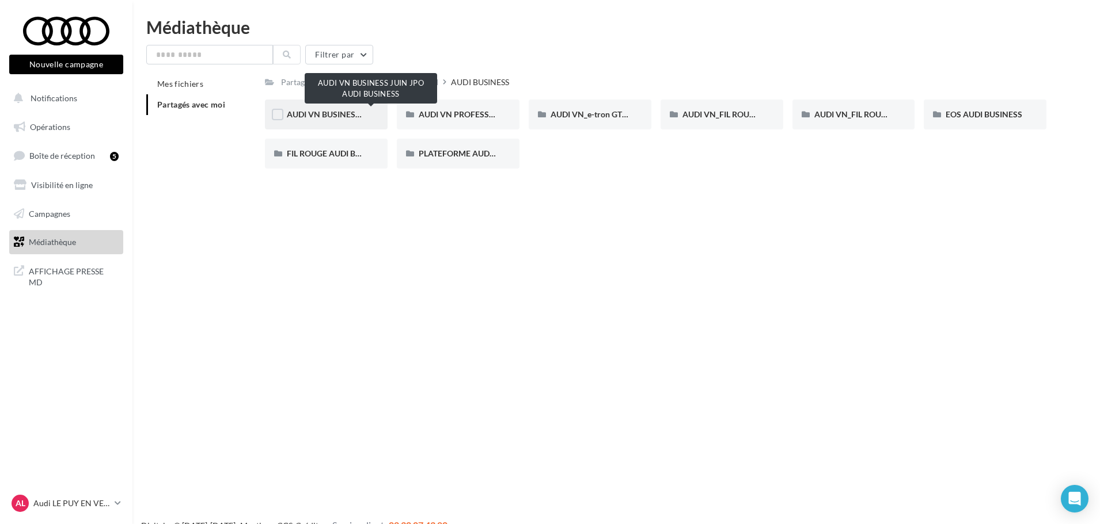
click at [356, 117] on span "AUDI VN BUSINESS JUIN JPO AUDI BUSINESS" at bounding box center [372, 114] width 170 height 10
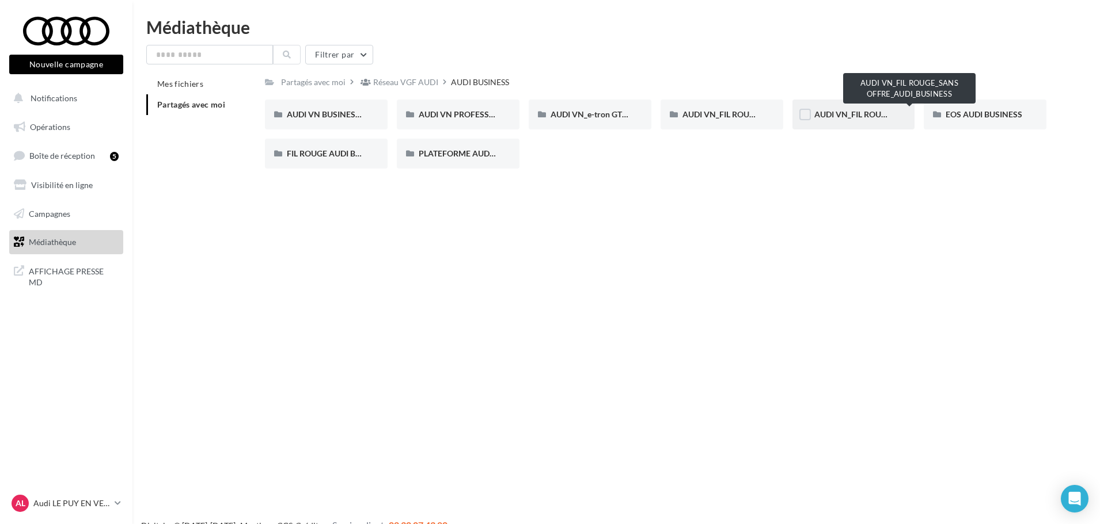
click at [857, 114] on span "AUDI VN_FIL ROUGE_SANS OFFRE_AUDI_BUSINESS" at bounding box center [910, 114] width 193 height 10
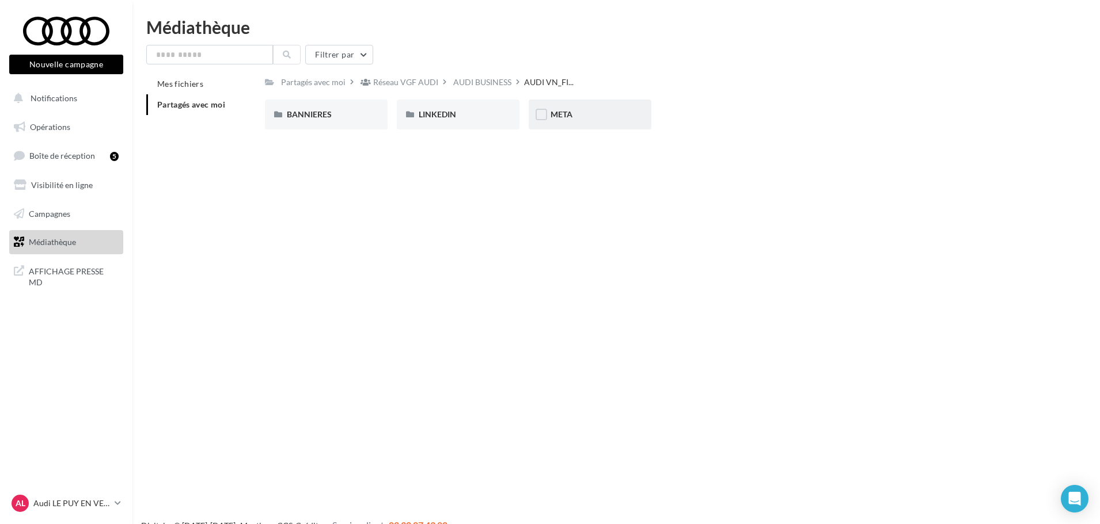
click at [553, 109] on div "META" at bounding box center [589, 115] width 79 height 12
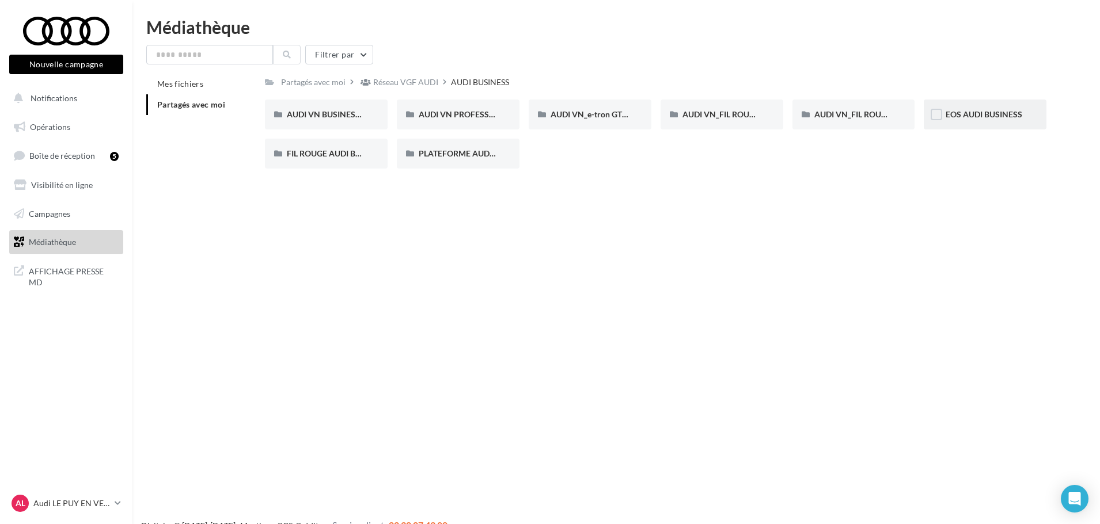
click at [979, 120] on div "EOS AUDI BUSINESS" at bounding box center [984, 115] width 79 height 12
click at [333, 153] on span "FIL ROUGE AUDI BUSINESS 2025" at bounding box center [347, 154] width 121 height 10
click at [470, 150] on span "PLATEFORME AUDI BUSINESS" at bounding box center [475, 154] width 113 height 10
click at [48, 249] on link "Médiathèque" at bounding box center [66, 242] width 119 height 24
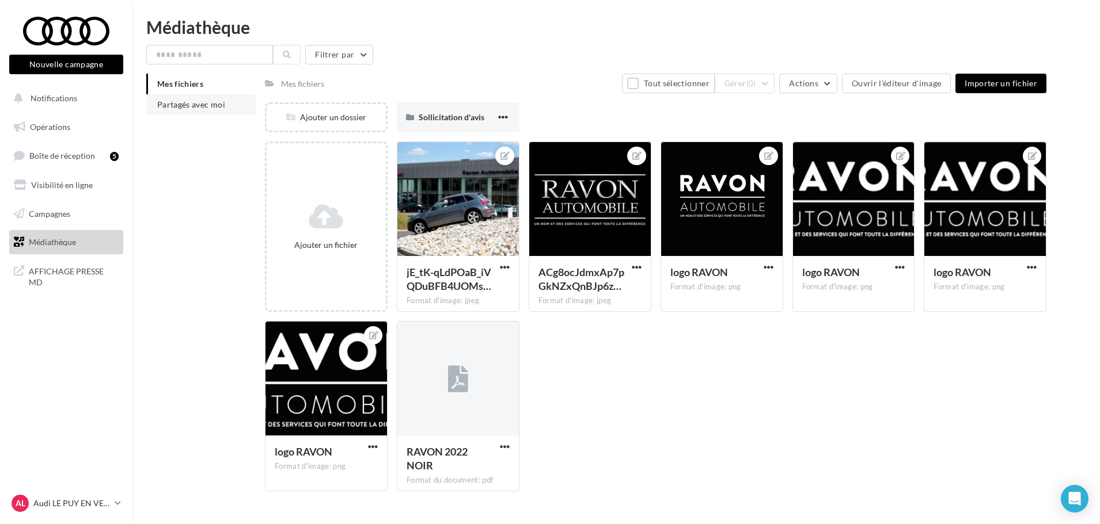
click at [201, 100] on span "Partagés avec moi" at bounding box center [191, 105] width 68 height 10
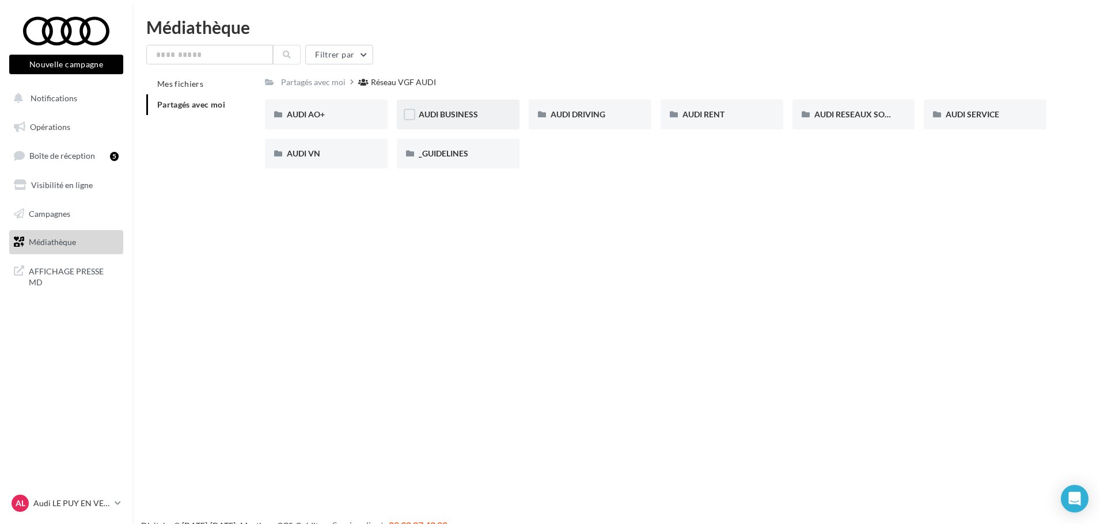
click at [482, 112] on div "AUDI BUSINESS" at bounding box center [458, 115] width 79 height 12
click at [48, 123] on span "Opérations" at bounding box center [50, 127] width 40 height 10
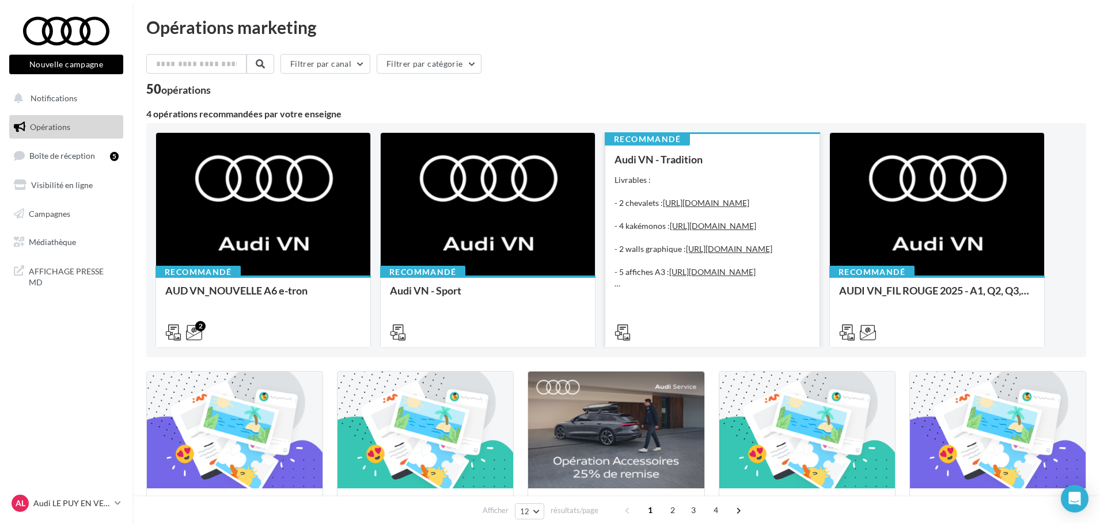
click at [681, 170] on div "Audi VN - Tradition Livrables : - 2 chevalets : [URL][DOMAIN_NAME] - 4 kakémono…" at bounding box center [712, 246] width 196 height 184
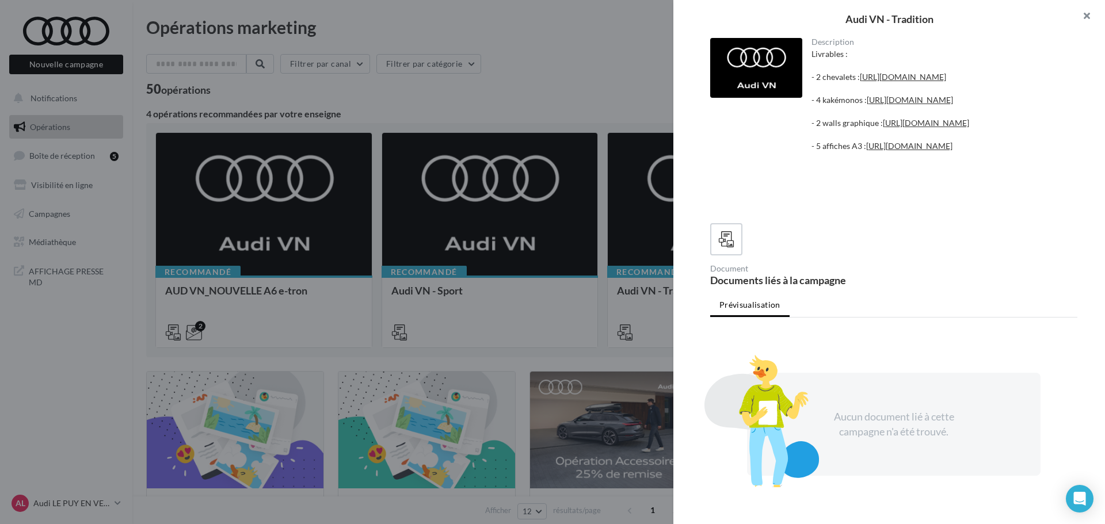
click at [1087, 17] on button "button" at bounding box center [1082, 17] width 46 height 35
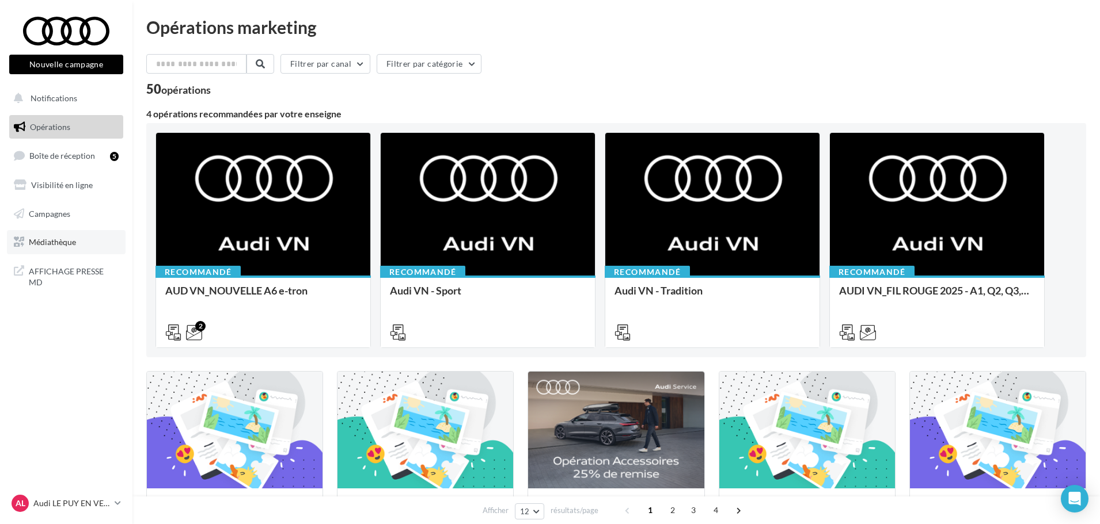
click at [66, 245] on span "Médiathèque" at bounding box center [52, 242] width 47 height 10
